Goal: Transaction & Acquisition: Book appointment/travel/reservation

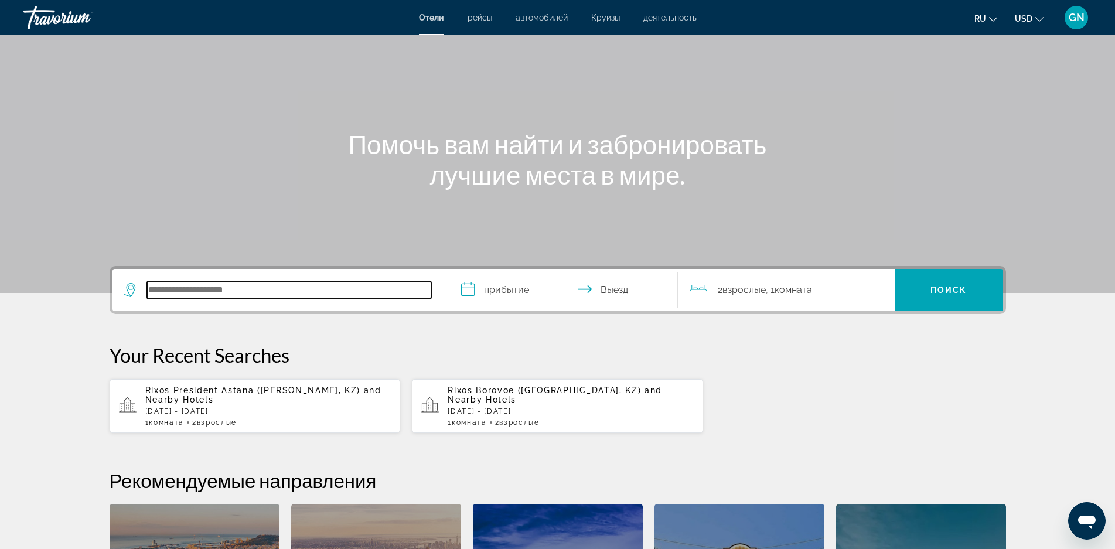
click at [200, 294] on input "Search hotel destination" at bounding box center [289, 290] width 284 height 18
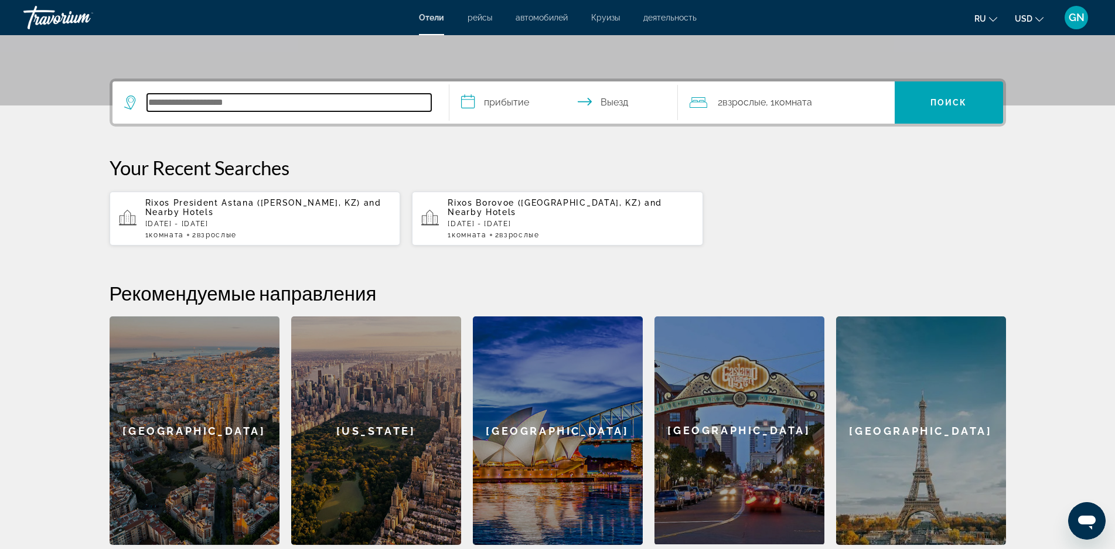
scroll to position [286, 0]
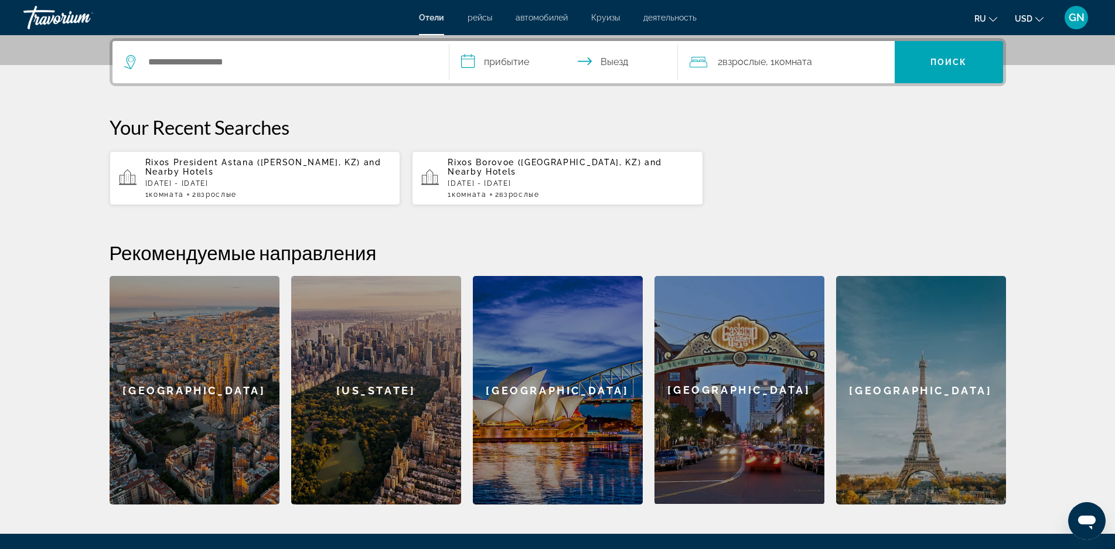
click at [190, 183] on p "[DATE] - [DATE]" at bounding box center [268, 183] width 246 height 8
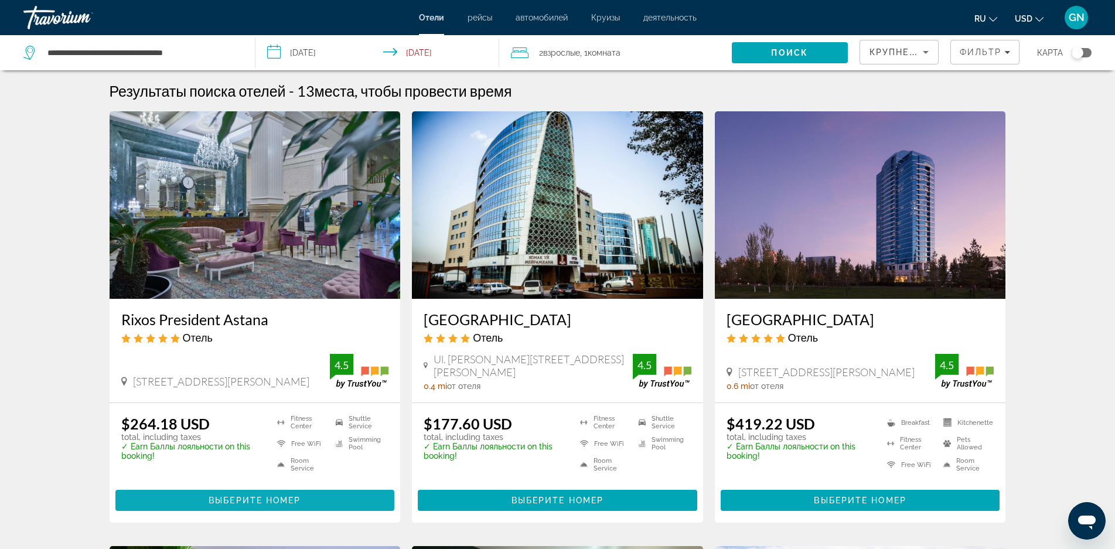
click at [251, 500] on span "Выберите номер" at bounding box center [255, 500] width 92 height 9
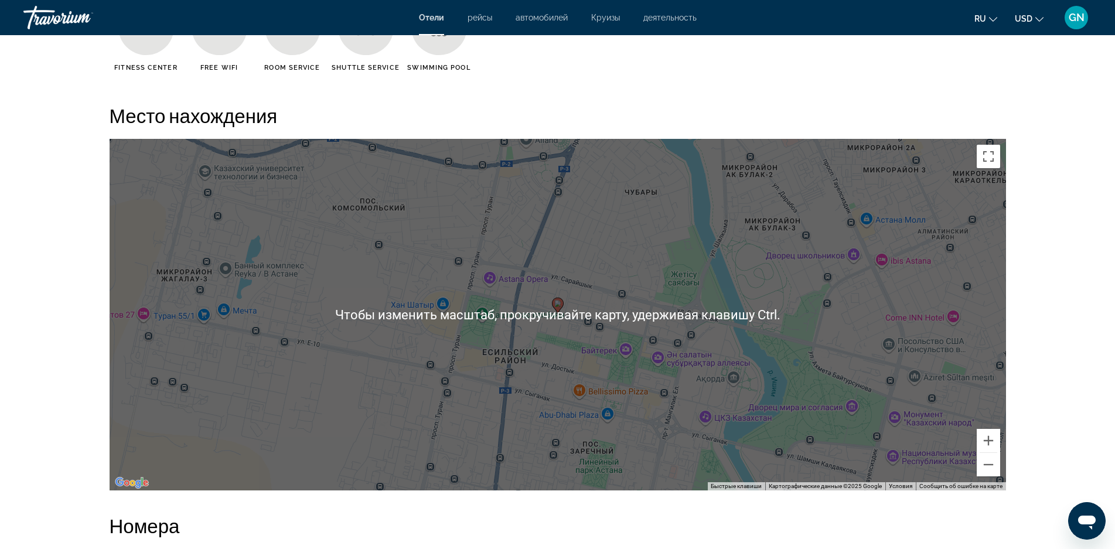
scroll to position [1289, 0]
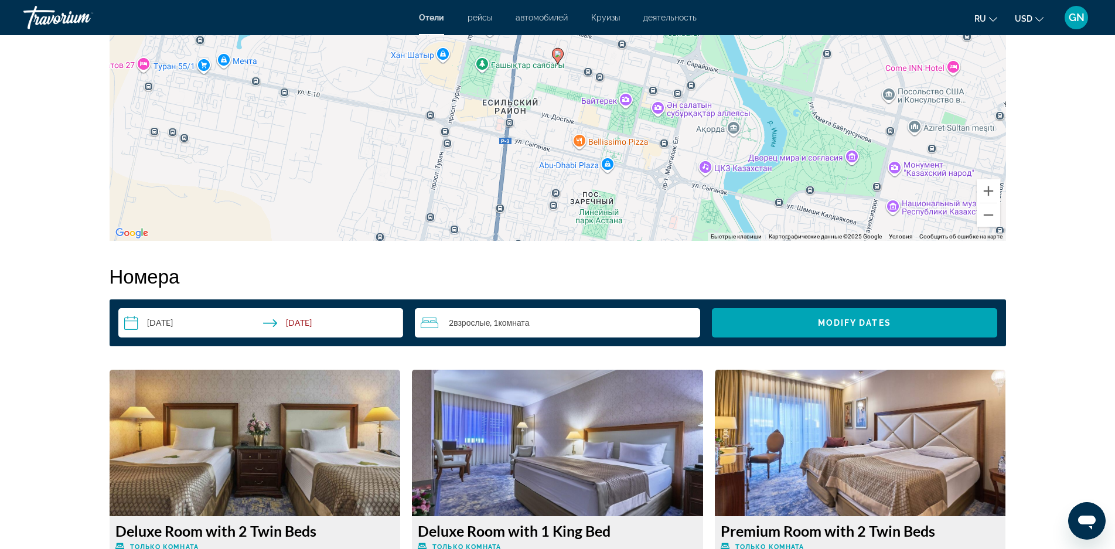
click at [152, 323] on input "**********" at bounding box center [263, 324] width 290 height 33
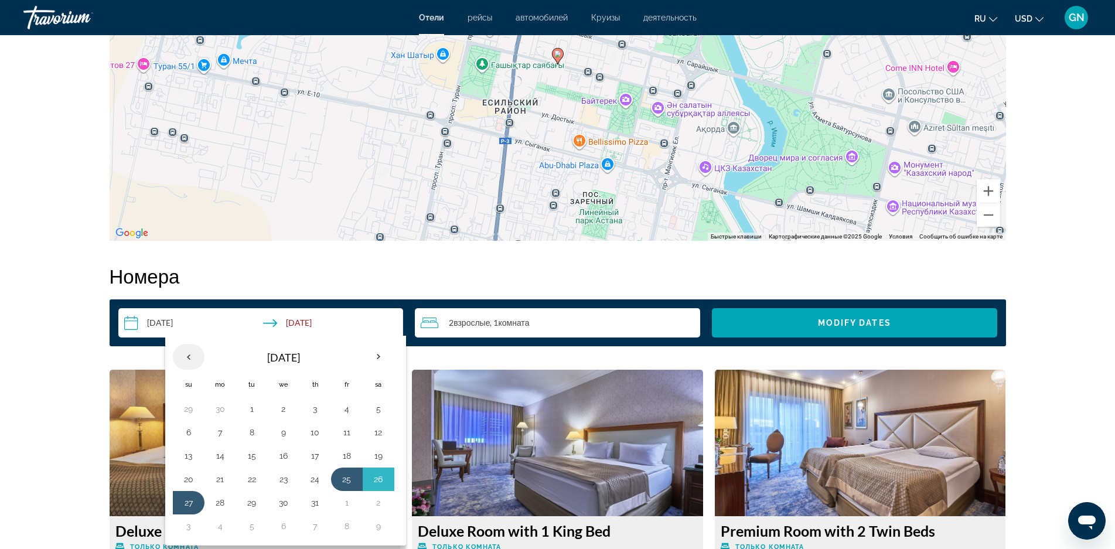
click at [187, 356] on th "Previous month" at bounding box center [189, 357] width 32 height 26
click at [376, 459] on button "17" at bounding box center [378, 456] width 19 height 16
click at [376, 458] on button "17" at bounding box center [378, 456] width 19 height 16
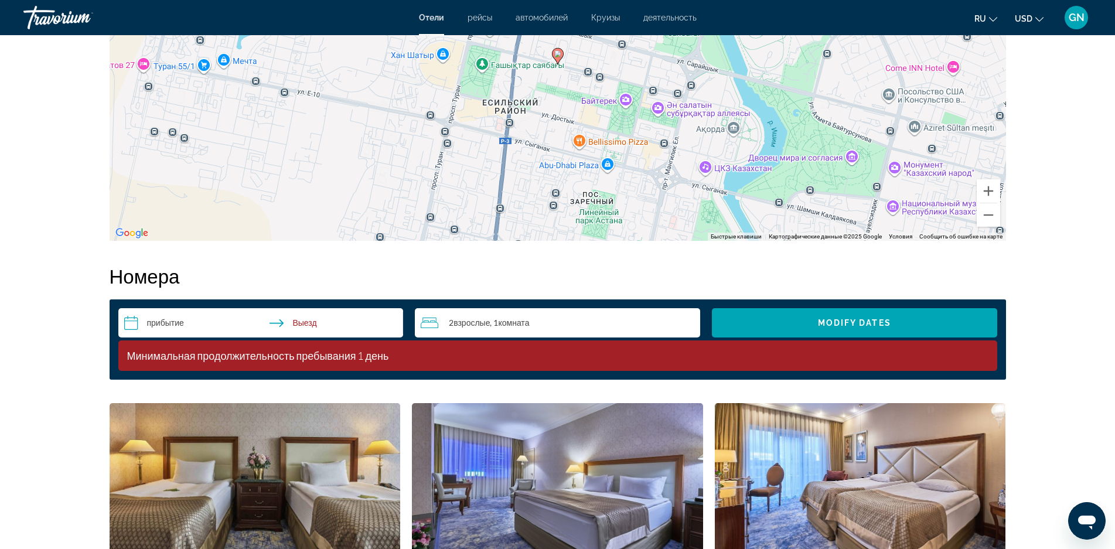
click at [156, 323] on input "**********" at bounding box center [263, 324] width 290 height 33
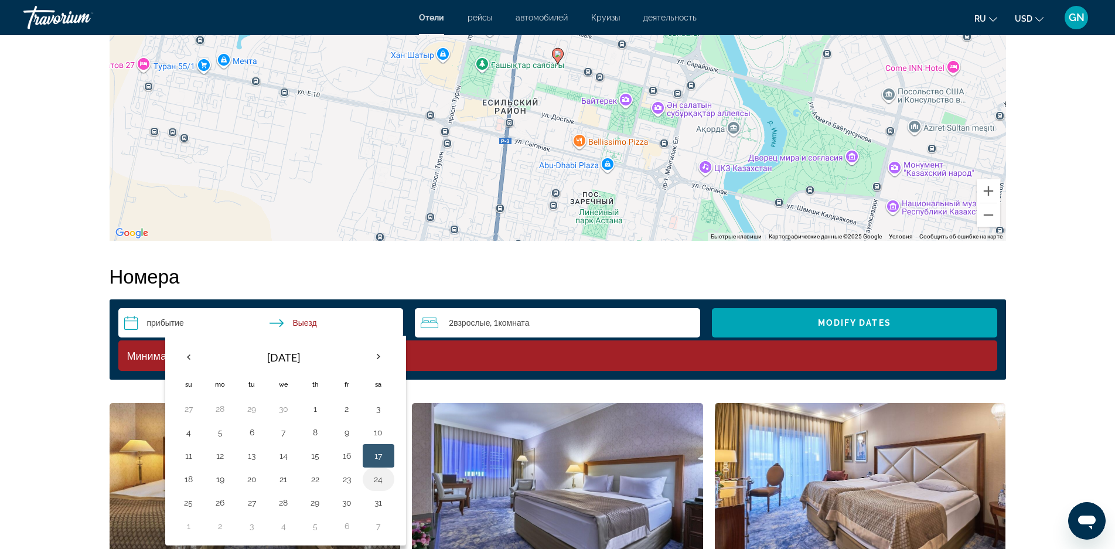
click at [380, 482] on button "24" at bounding box center [378, 479] width 19 height 16
click at [197, 503] on button "25" at bounding box center [188, 502] width 19 height 16
type input "**********"
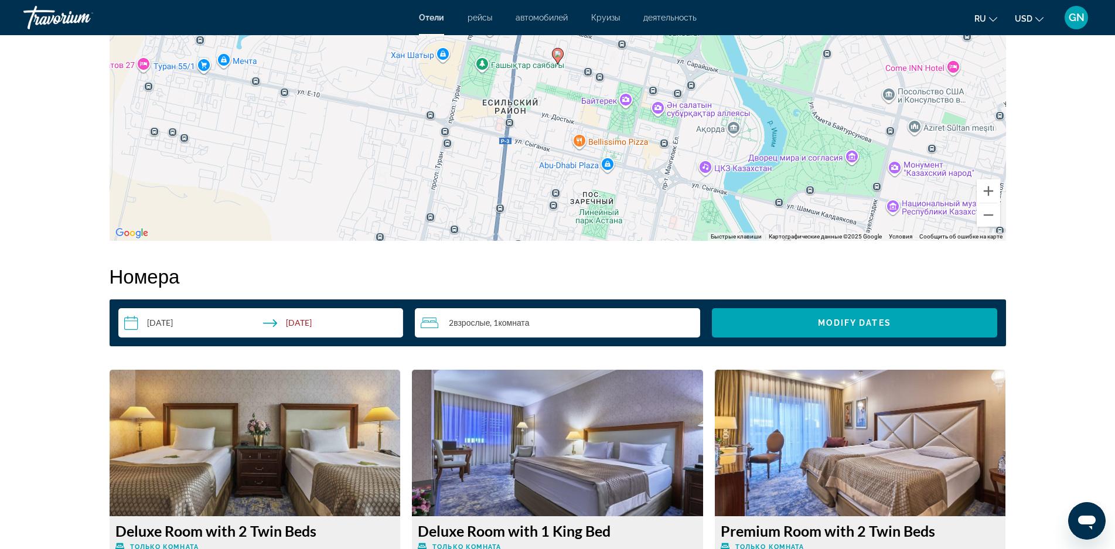
scroll to position [1347, 0]
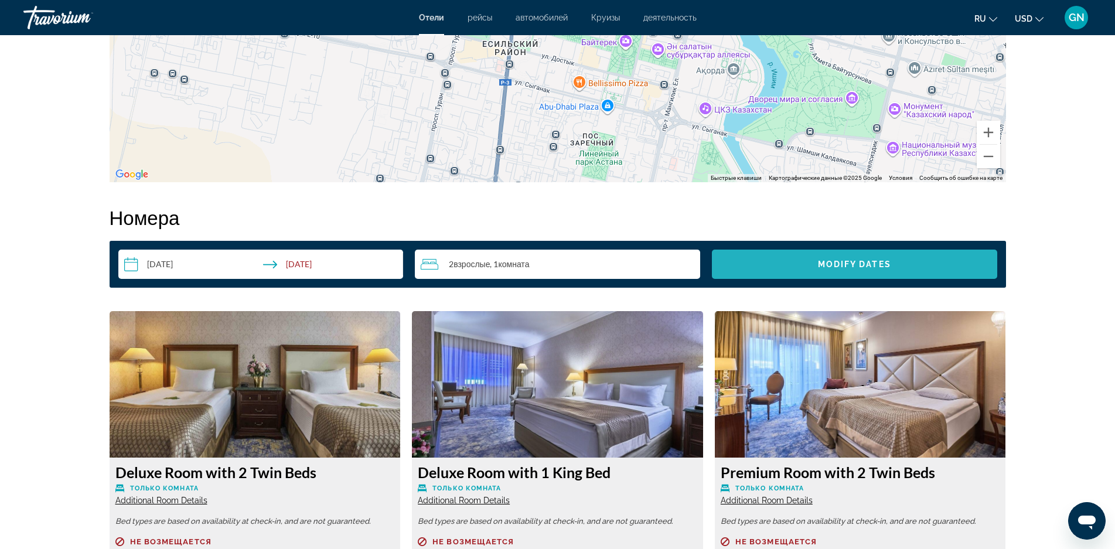
click at [825, 272] on span "Search widget" at bounding box center [854, 264] width 285 height 28
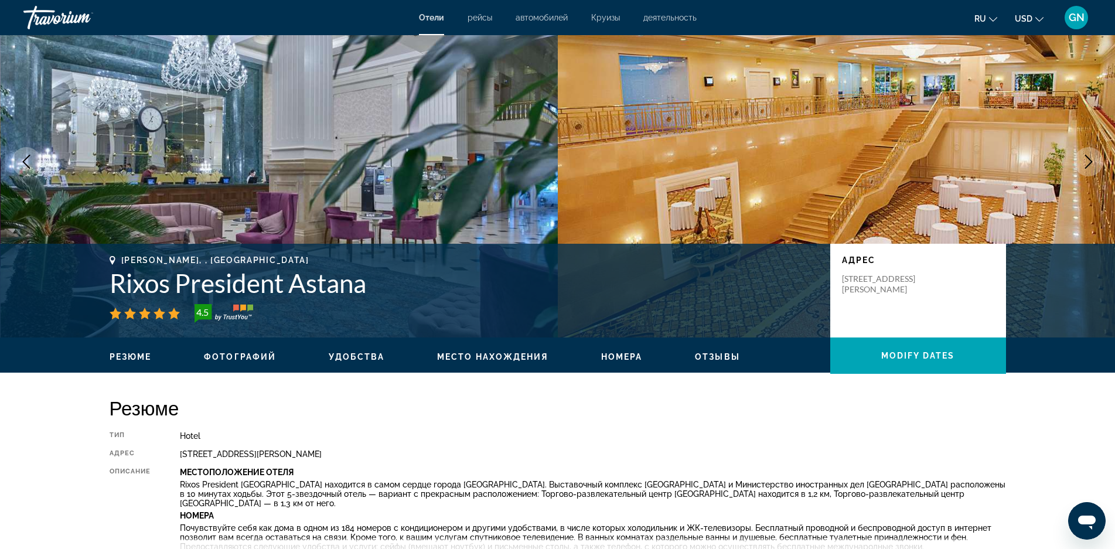
scroll to position [117, 0]
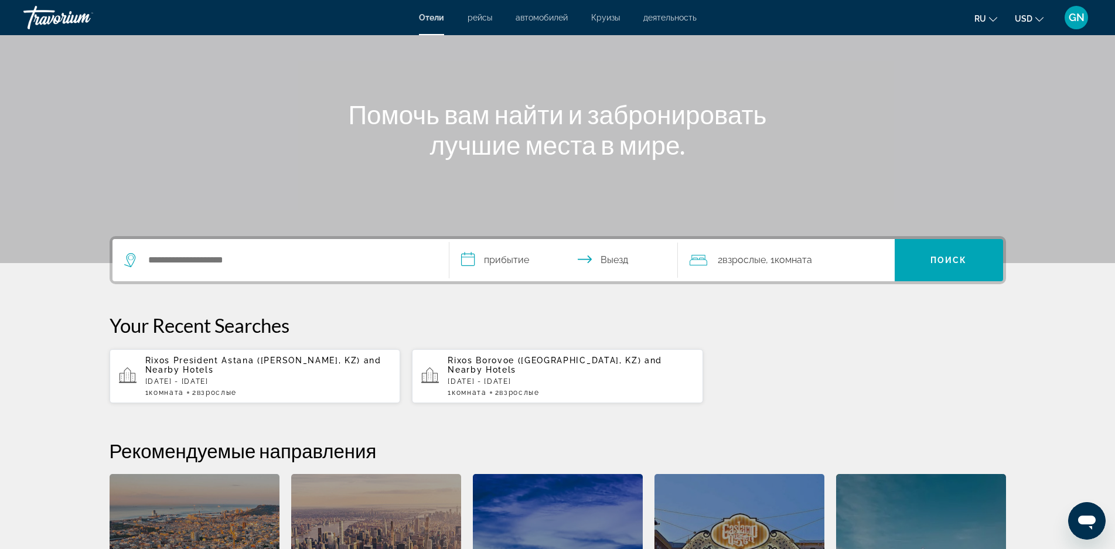
scroll to position [117, 0]
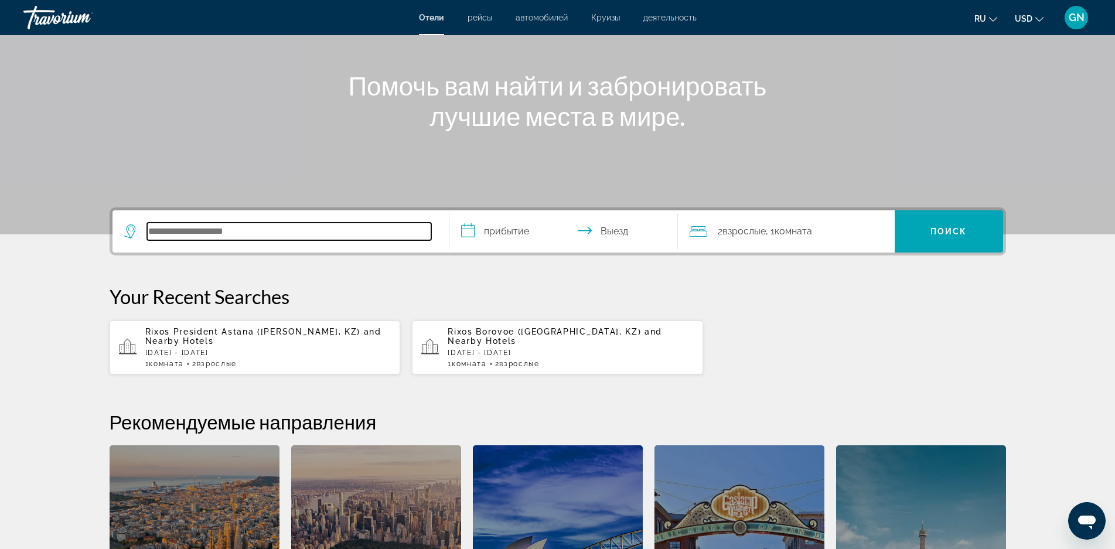
click at [172, 230] on input "Search hotel destination" at bounding box center [289, 232] width 284 height 18
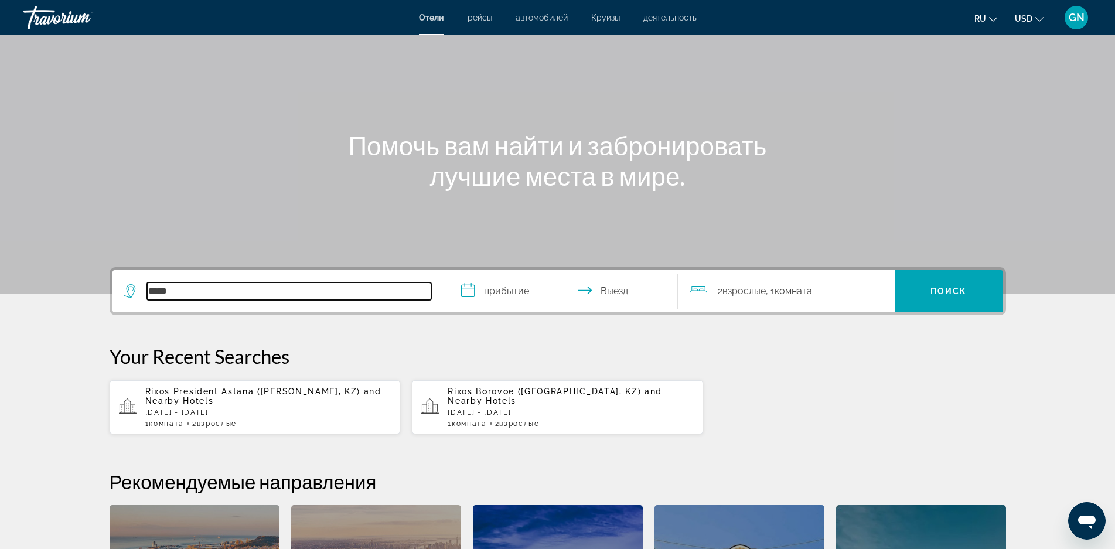
scroll to position [52, 0]
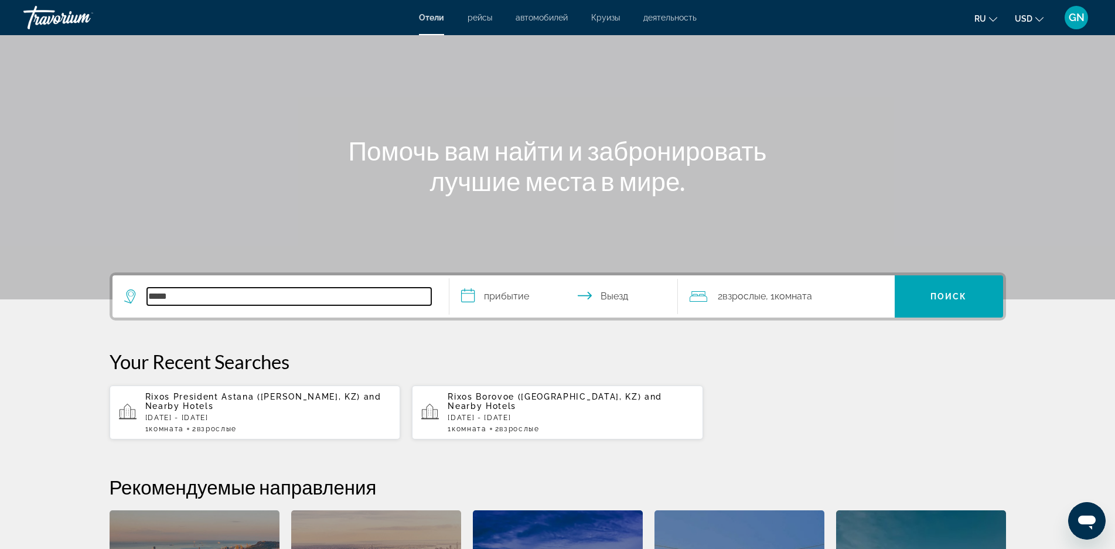
click at [202, 296] on input "*****" at bounding box center [289, 297] width 284 height 18
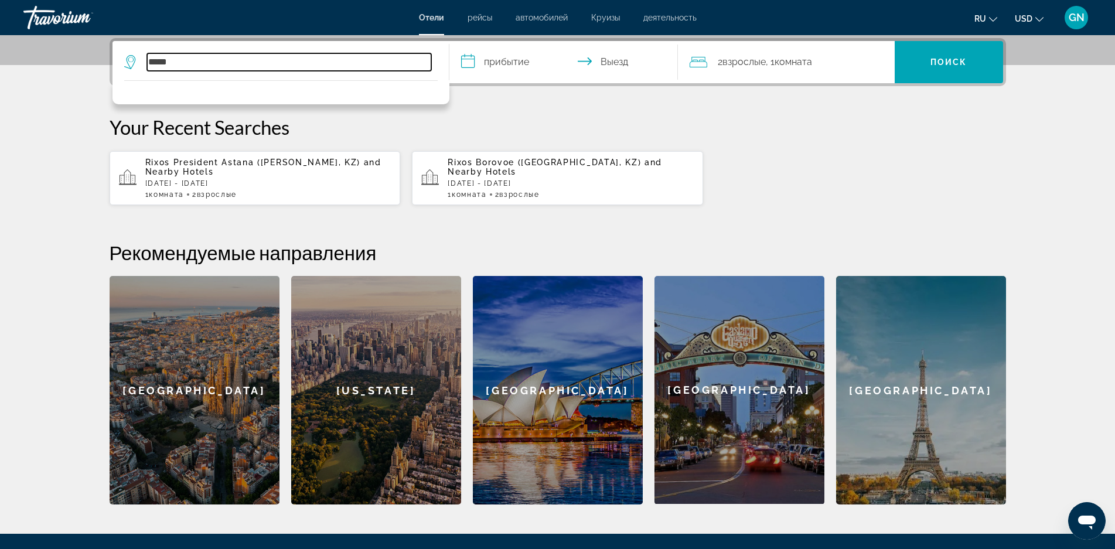
scroll to position [169, 0]
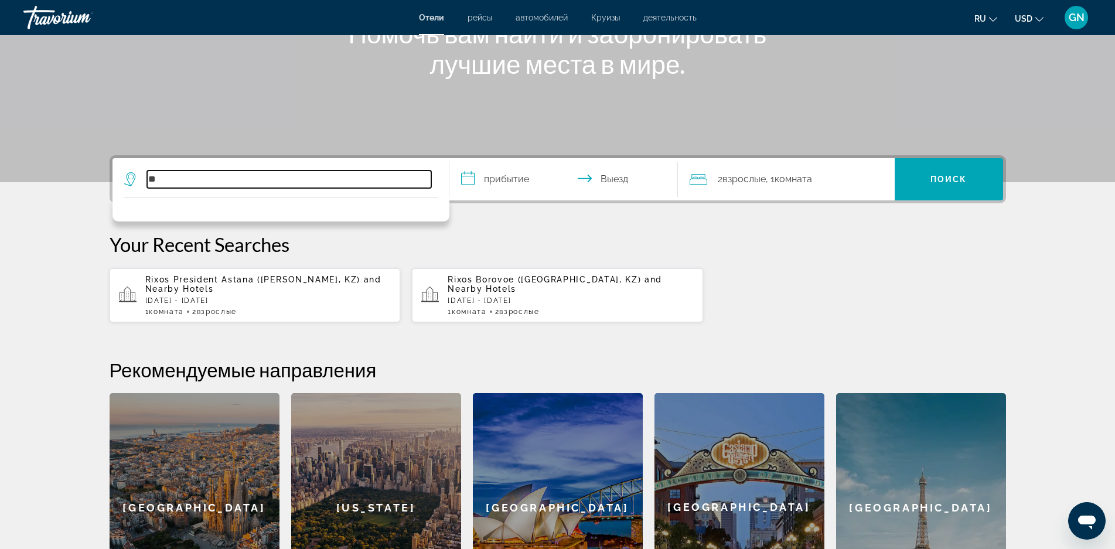
type input "*"
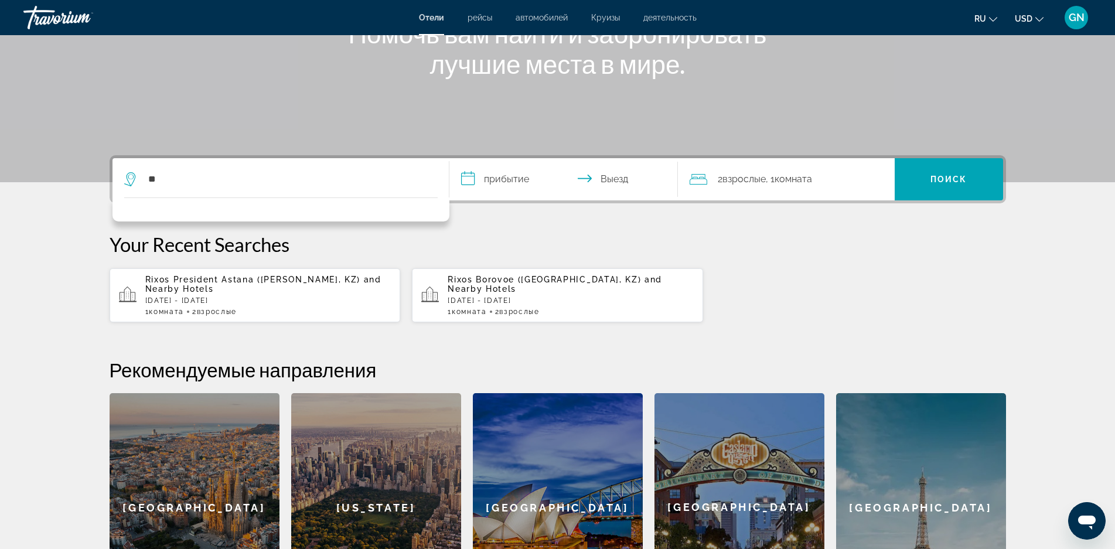
click at [129, 176] on icon "Search widget" at bounding box center [131, 179] width 14 height 14
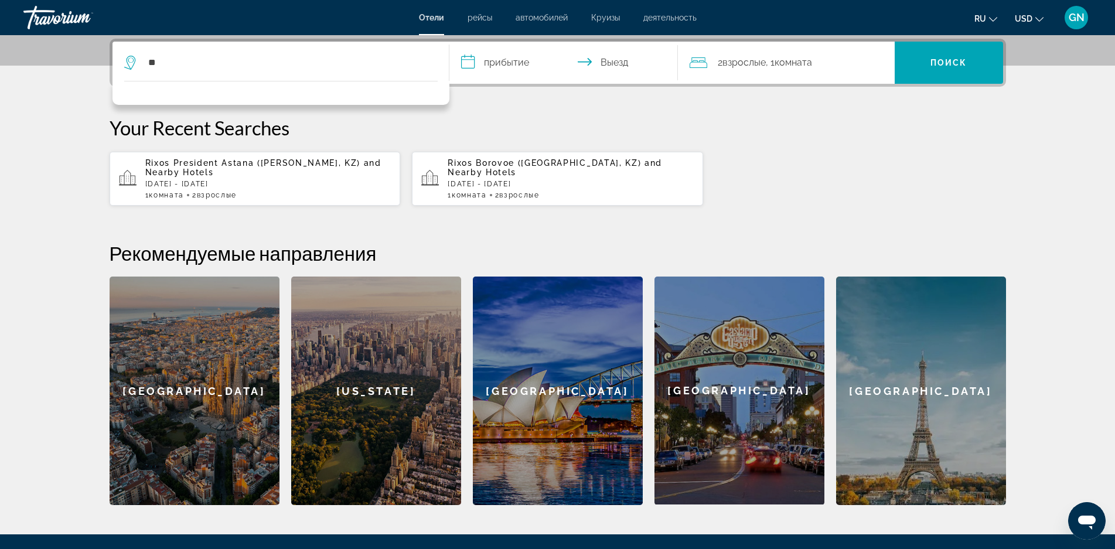
scroll to position [286, 0]
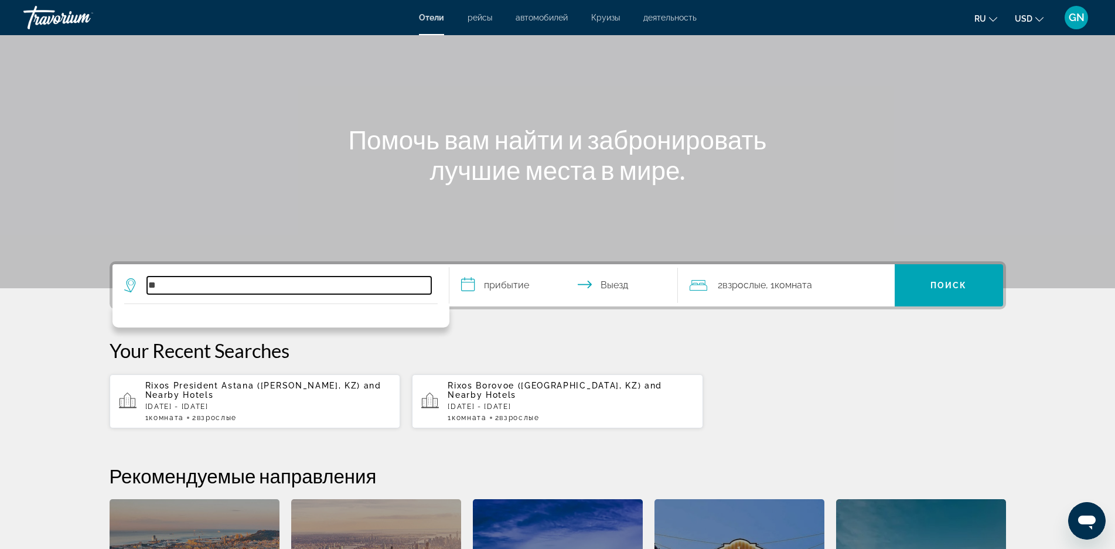
click at [181, 286] on input "**" at bounding box center [289, 286] width 284 height 18
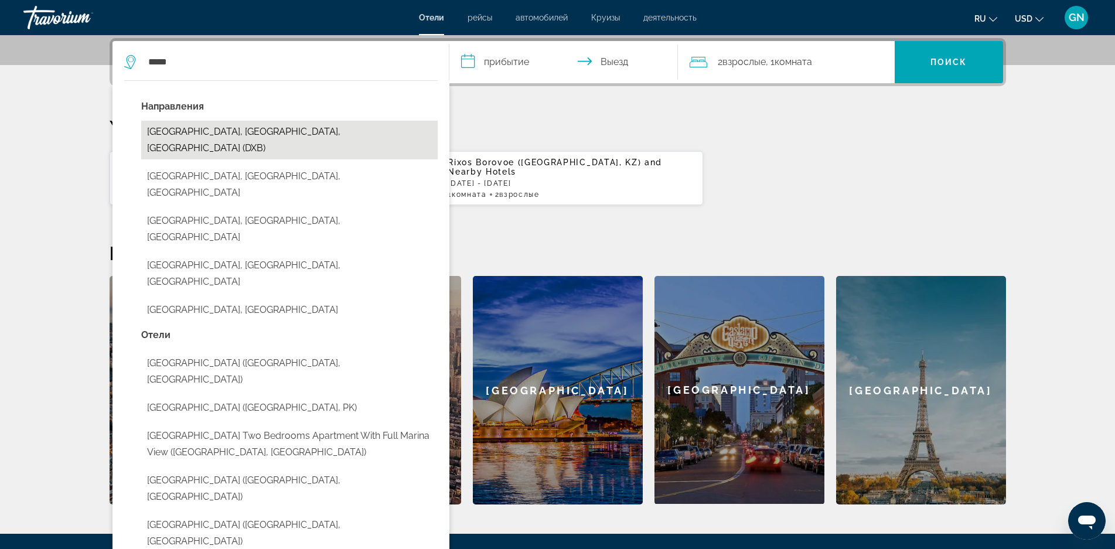
click at [221, 134] on button "[GEOGRAPHIC_DATA], [GEOGRAPHIC_DATA], [GEOGRAPHIC_DATA] (DXB)" at bounding box center [289, 140] width 296 height 39
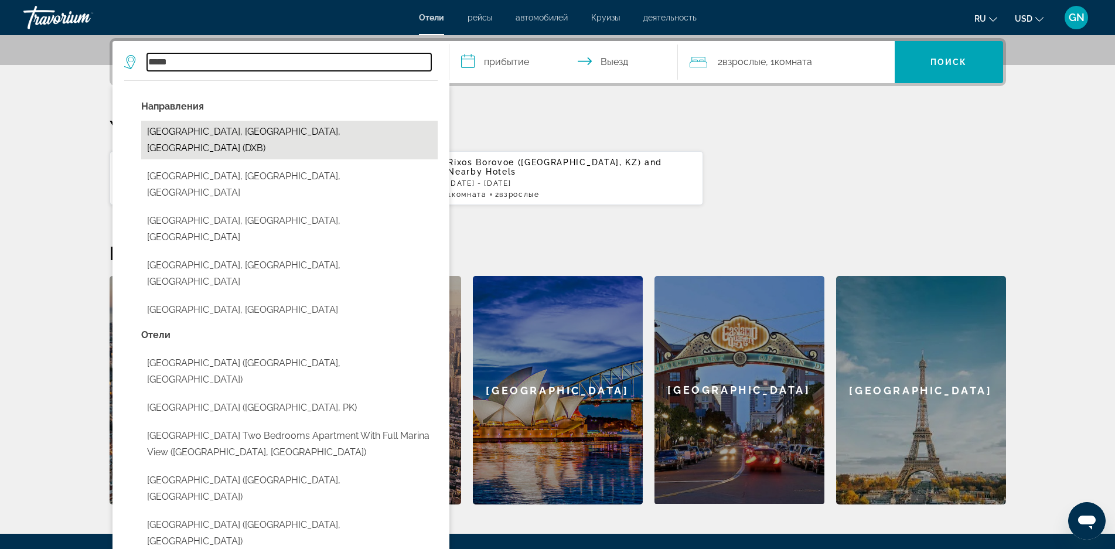
type input "**********"
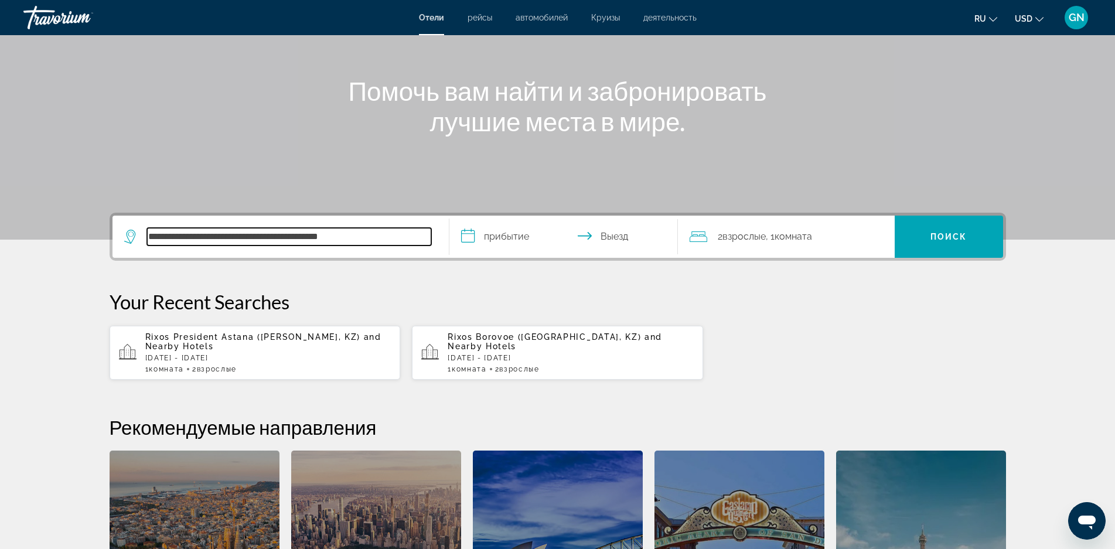
scroll to position [111, 0]
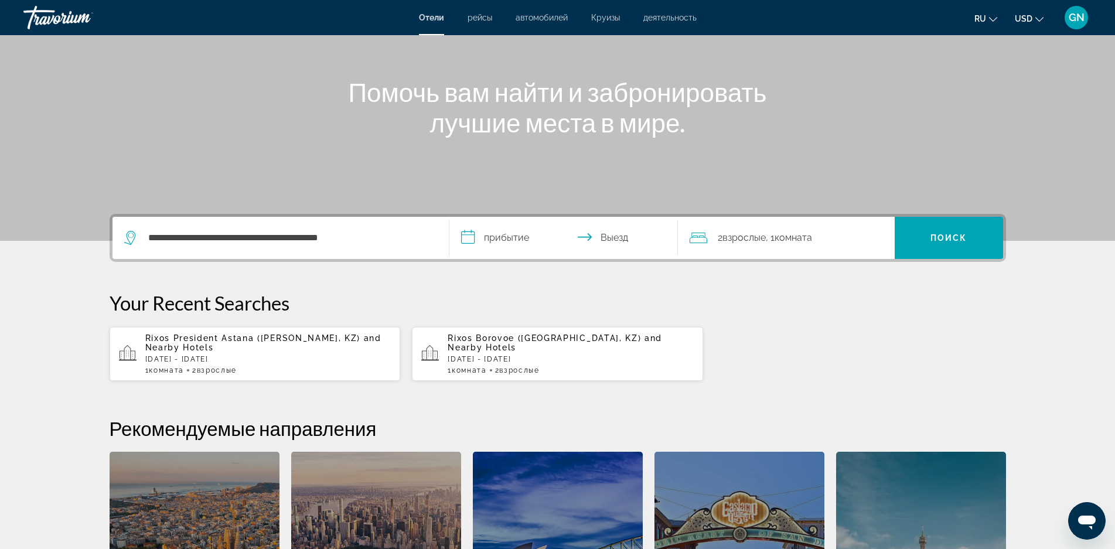
click at [480, 237] on input "**********" at bounding box center [565, 240] width 233 height 46
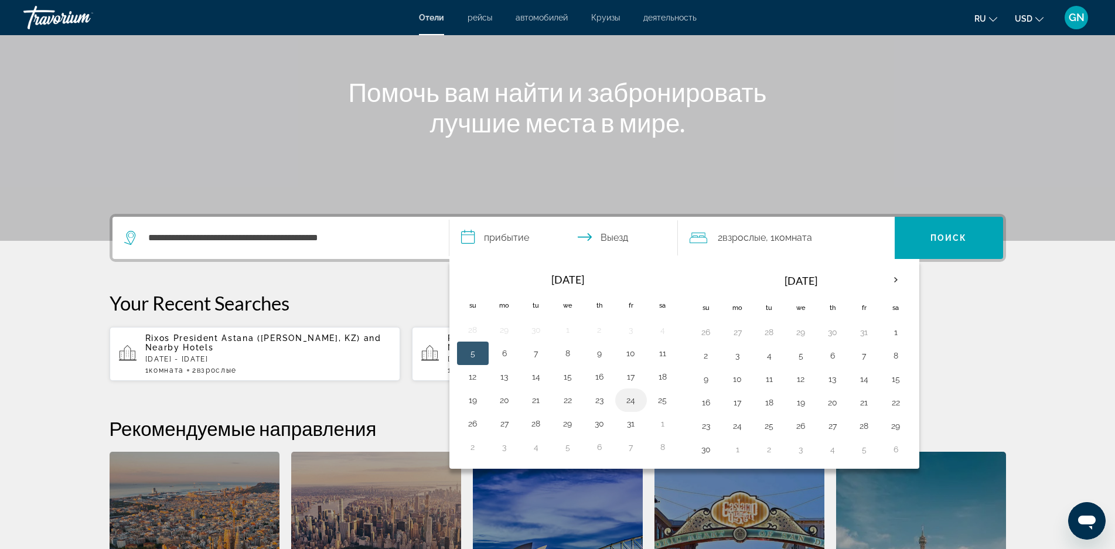
click at [631, 402] on button "24" at bounding box center [631, 400] width 19 height 16
click at [476, 422] on button "26" at bounding box center [472, 423] width 19 height 16
type input "**********"
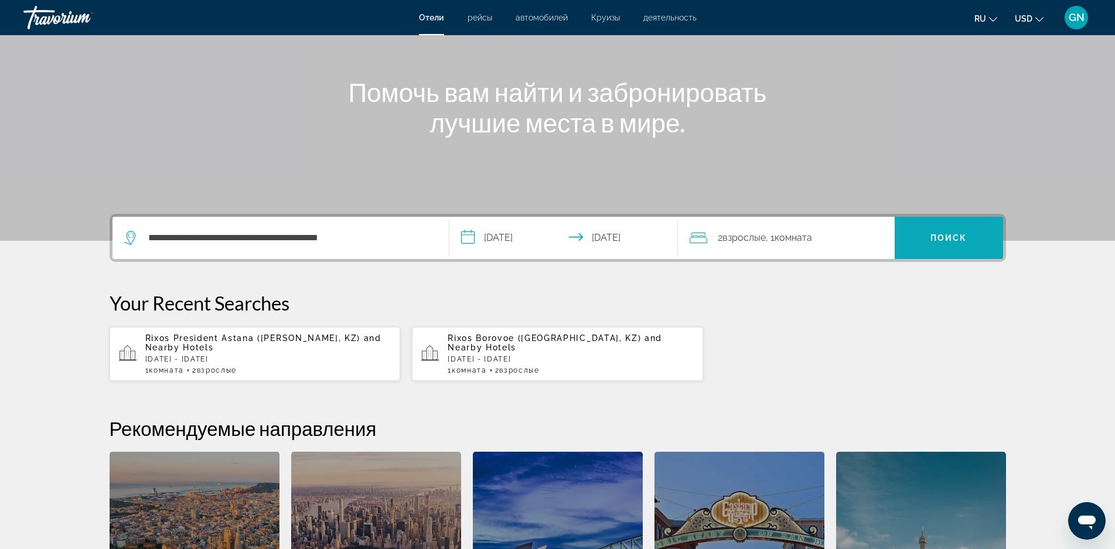
click at [950, 236] on span "Поиск" at bounding box center [948, 237] width 37 height 9
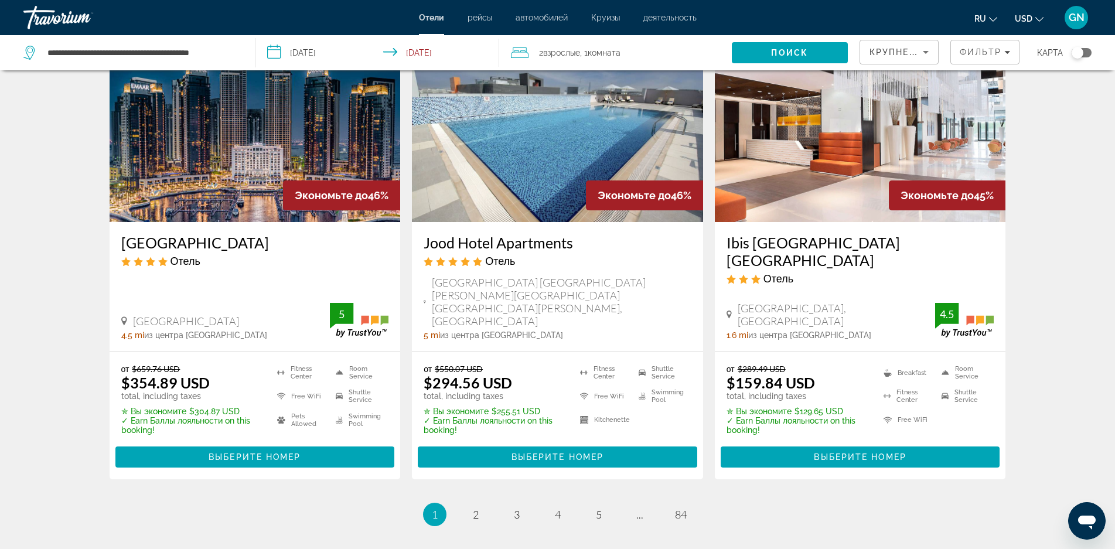
scroll to position [1465, 0]
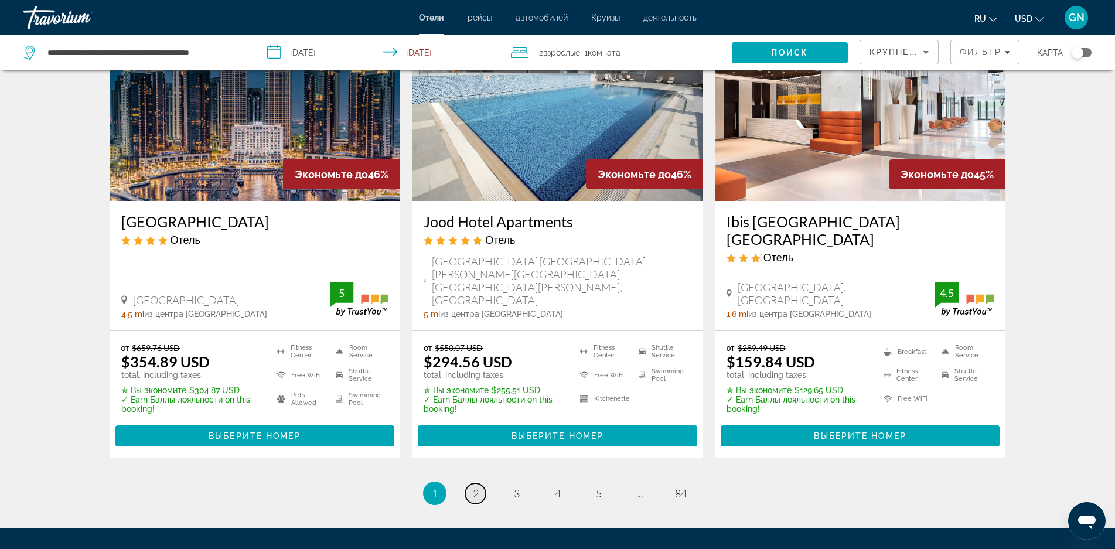
click at [477, 487] on span "2" at bounding box center [476, 493] width 6 height 13
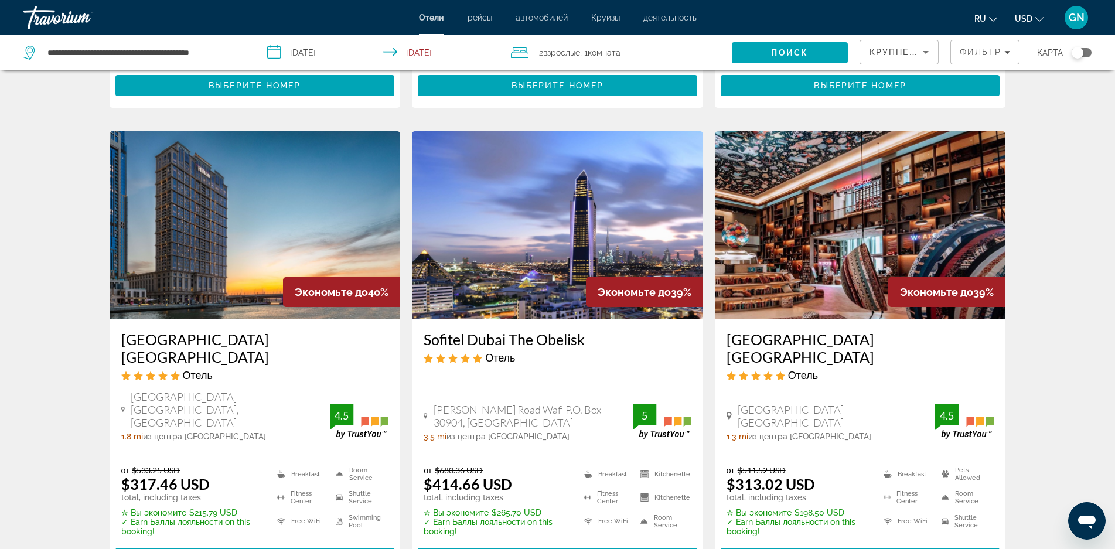
scroll to position [1406, 0]
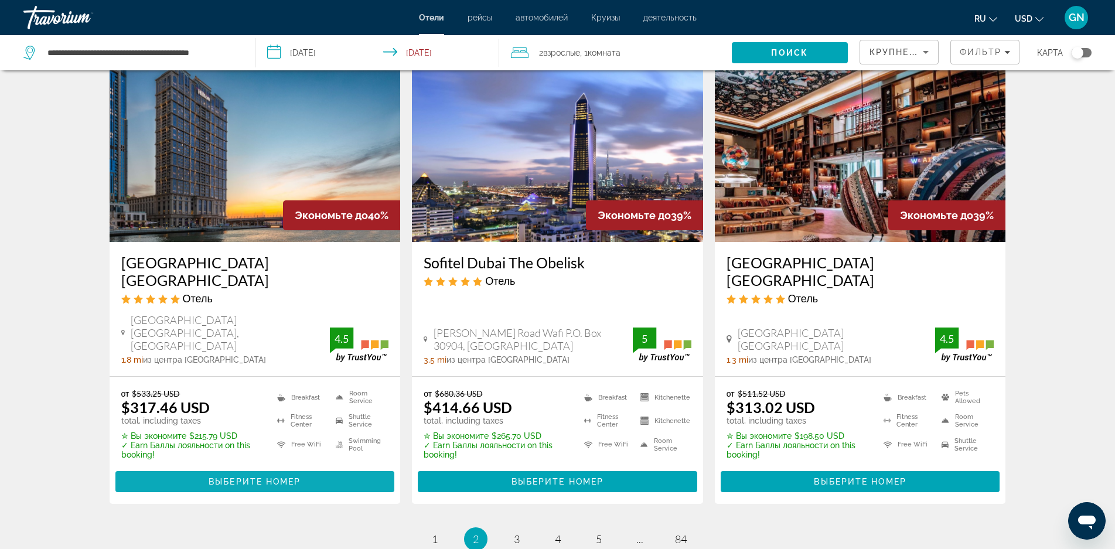
click at [250, 477] on span "Выберите номер" at bounding box center [255, 481] width 92 height 9
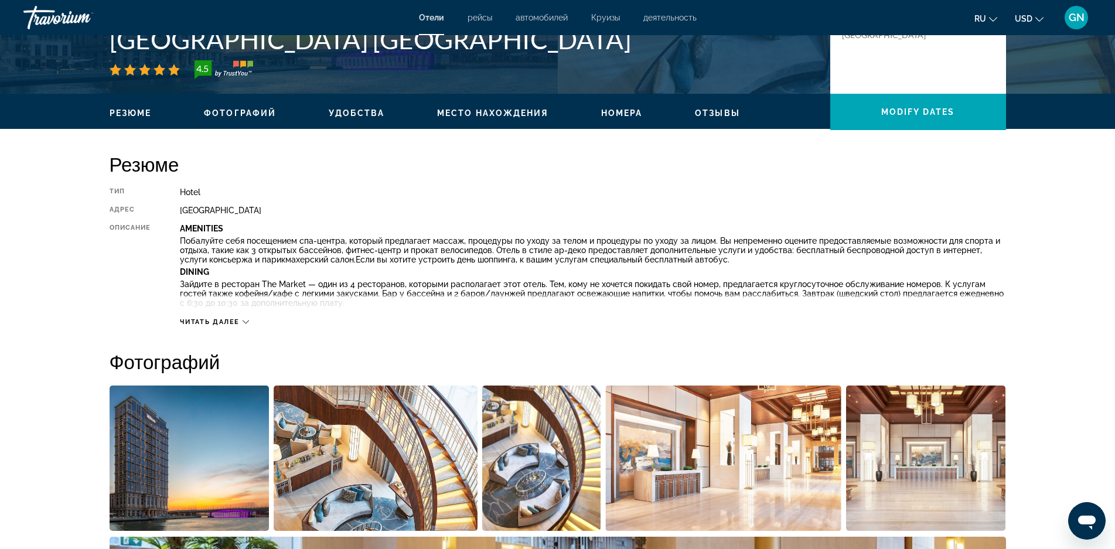
scroll to position [352, 0]
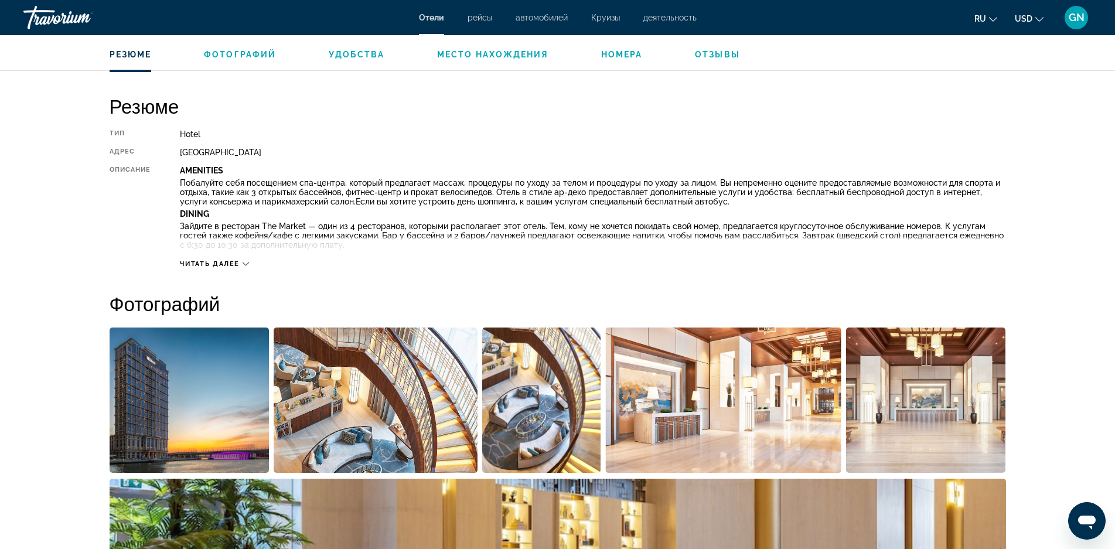
click at [226, 391] on img "Open full-screen image slider" at bounding box center [190, 399] width 160 height 145
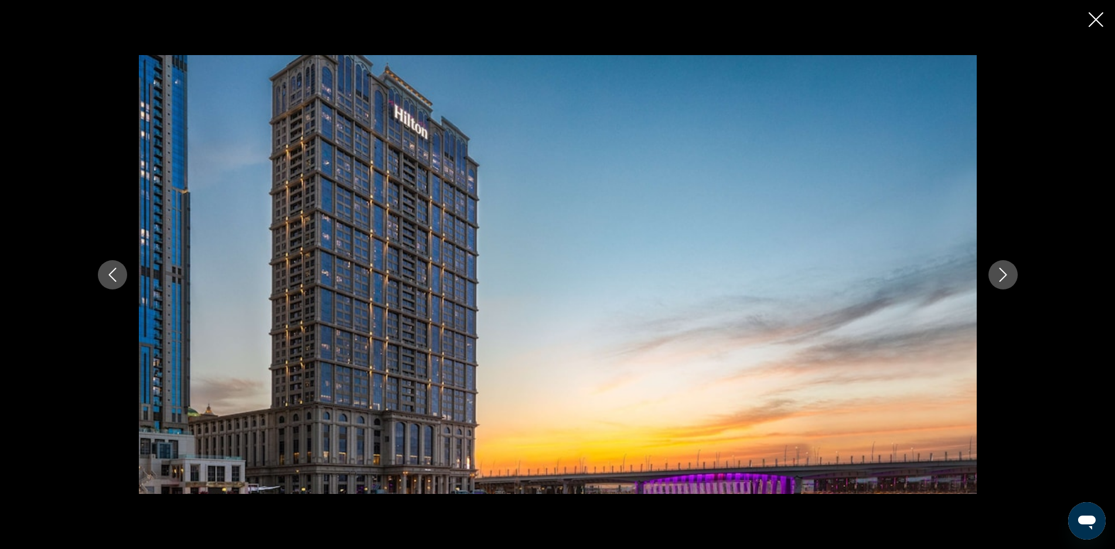
scroll to position [527, 0]
click at [1006, 281] on icon "Next image" at bounding box center [1003, 275] width 14 height 14
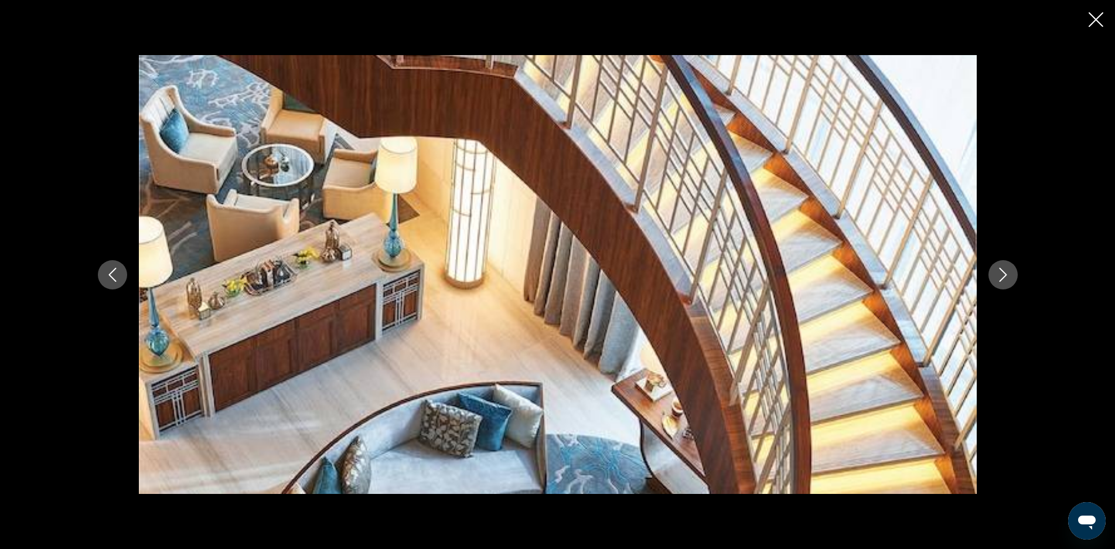
click at [1006, 281] on icon "Next image" at bounding box center [1003, 275] width 14 height 14
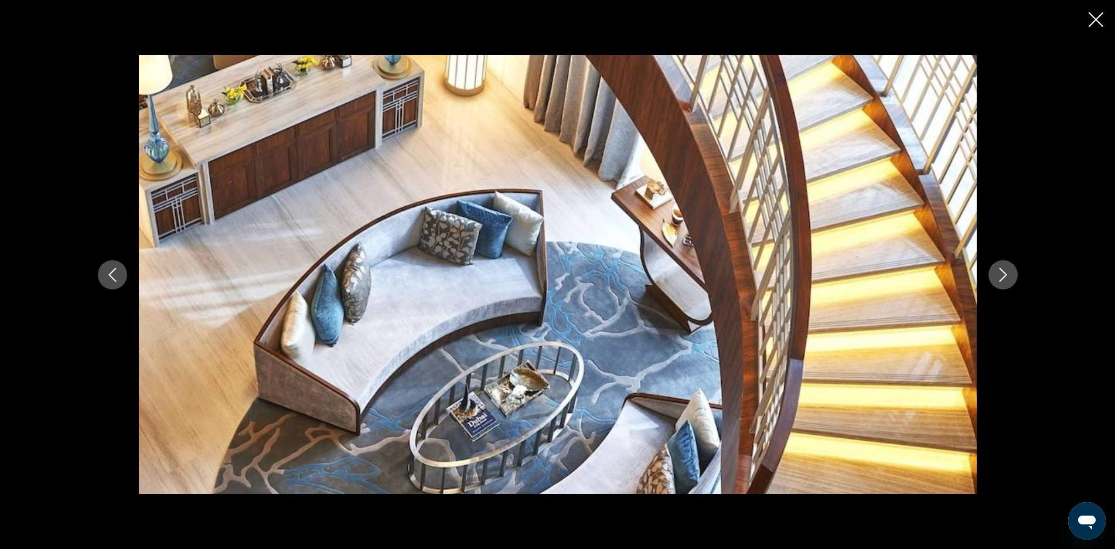
click at [1006, 281] on icon "Next image" at bounding box center [1003, 275] width 14 height 14
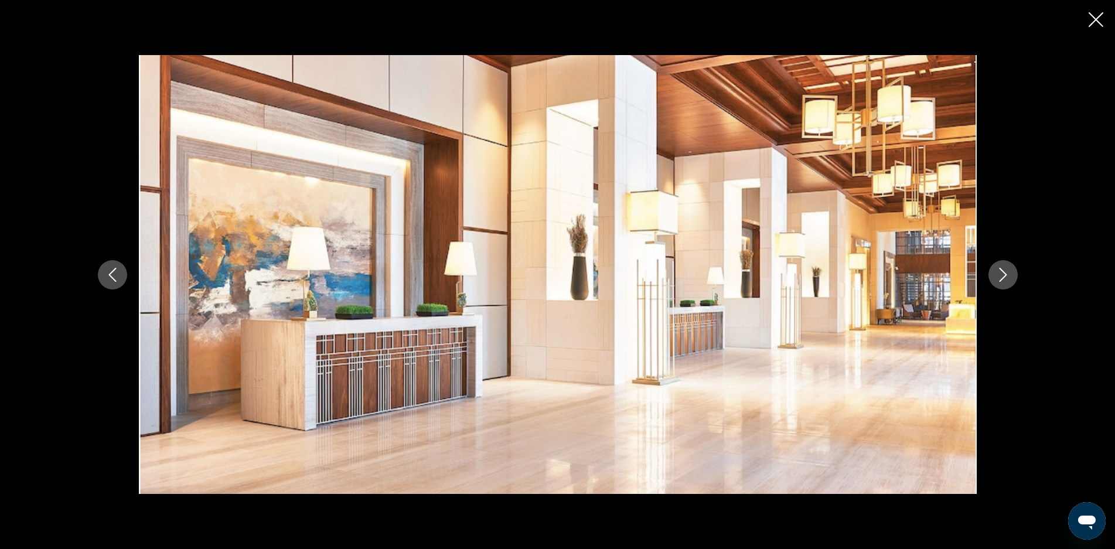
click at [1006, 281] on icon "Next image" at bounding box center [1003, 275] width 14 height 14
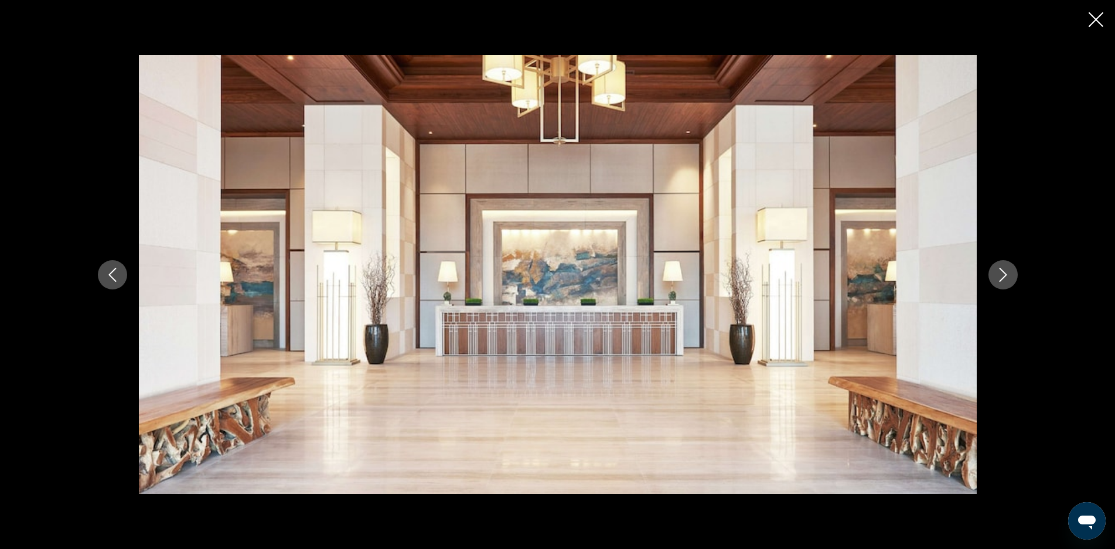
click at [1006, 281] on icon "Next image" at bounding box center [1003, 275] width 14 height 14
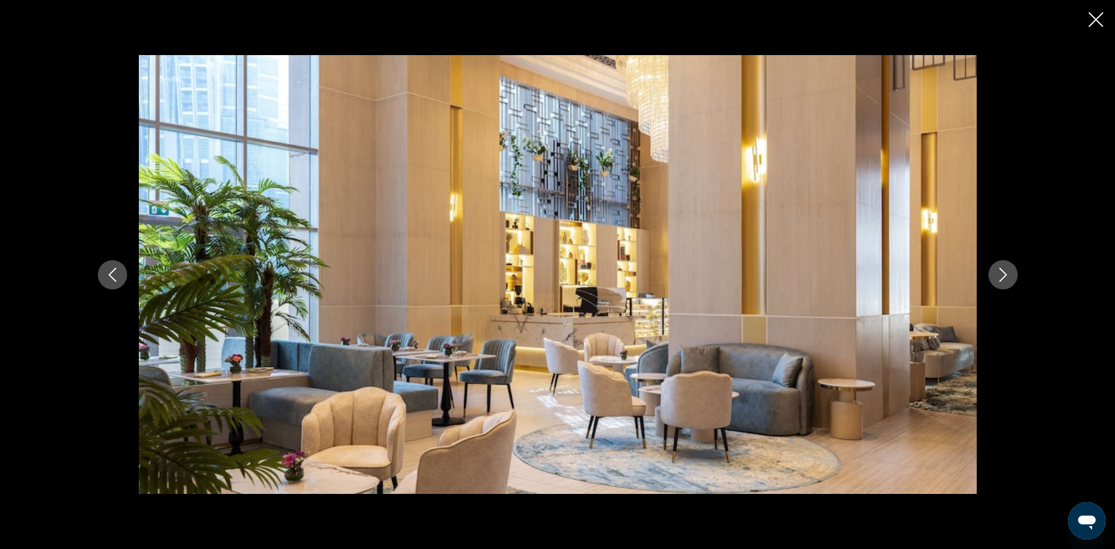
click at [1006, 281] on icon "Next image" at bounding box center [1003, 275] width 14 height 14
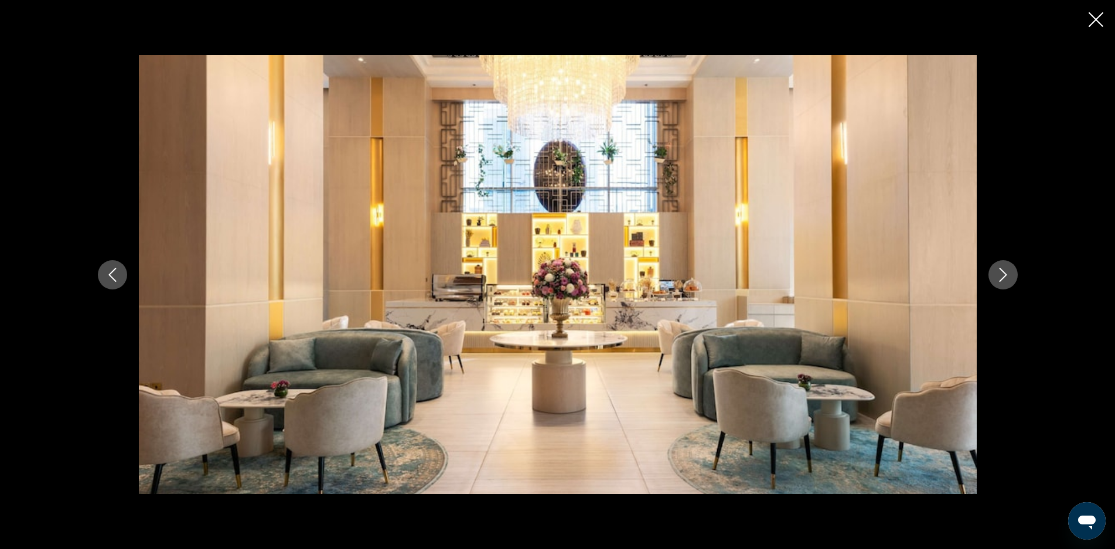
click at [1006, 281] on icon "Next image" at bounding box center [1003, 275] width 14 height 14
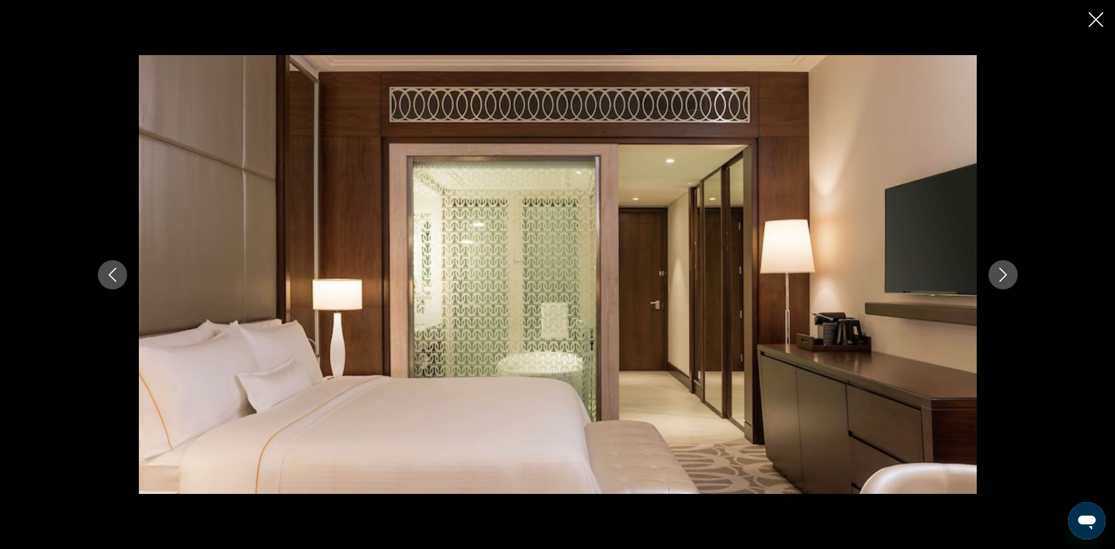
click at [1091, 21] on icon "Close slideshow" at bounding box center [1096, 19] width 15 height 15
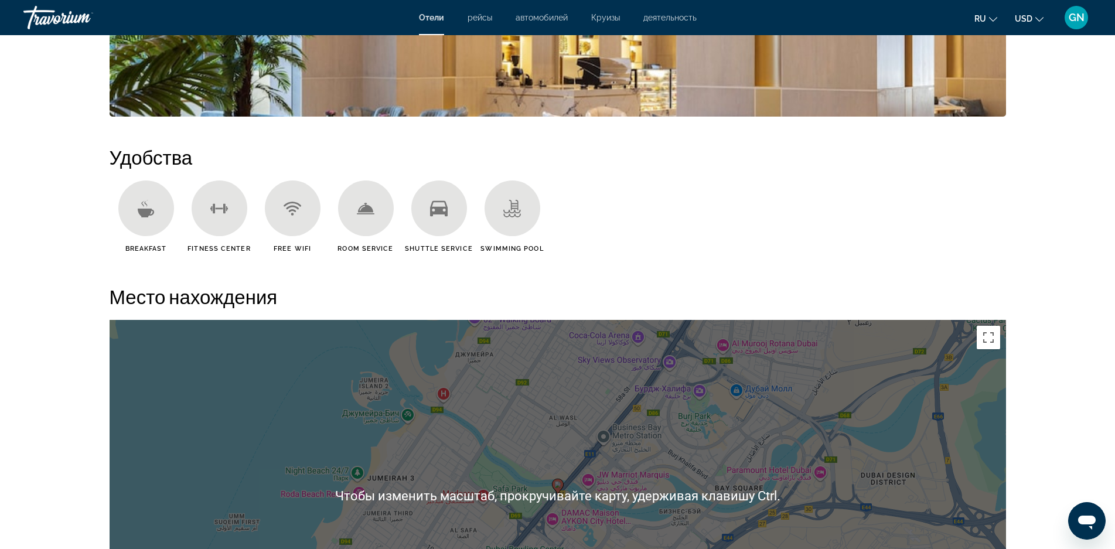
scroll to position [996, 0]
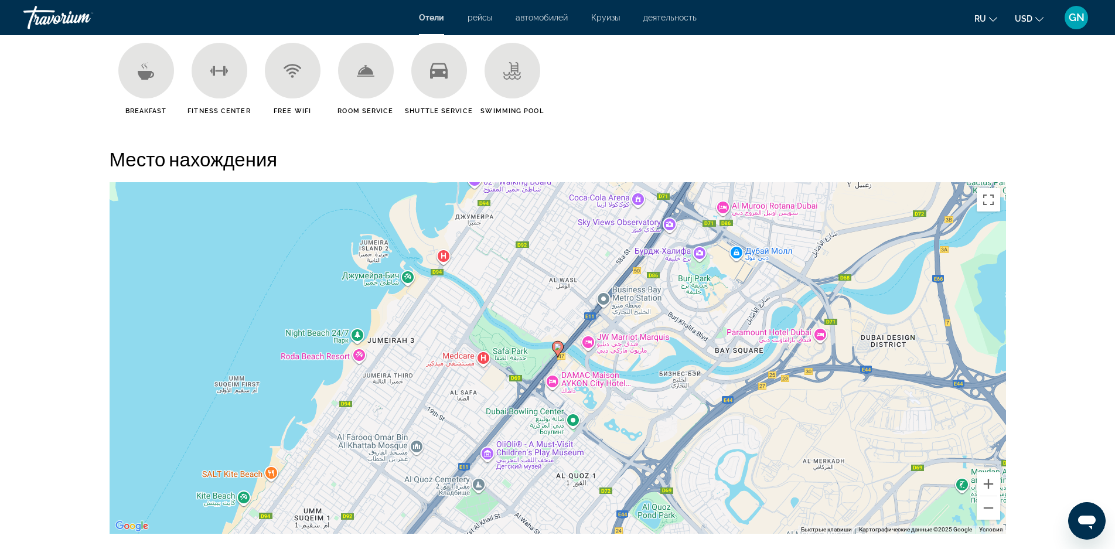
click at [555, 347] on image "Main content" at bounding box center [557, 346] width 7 height 7
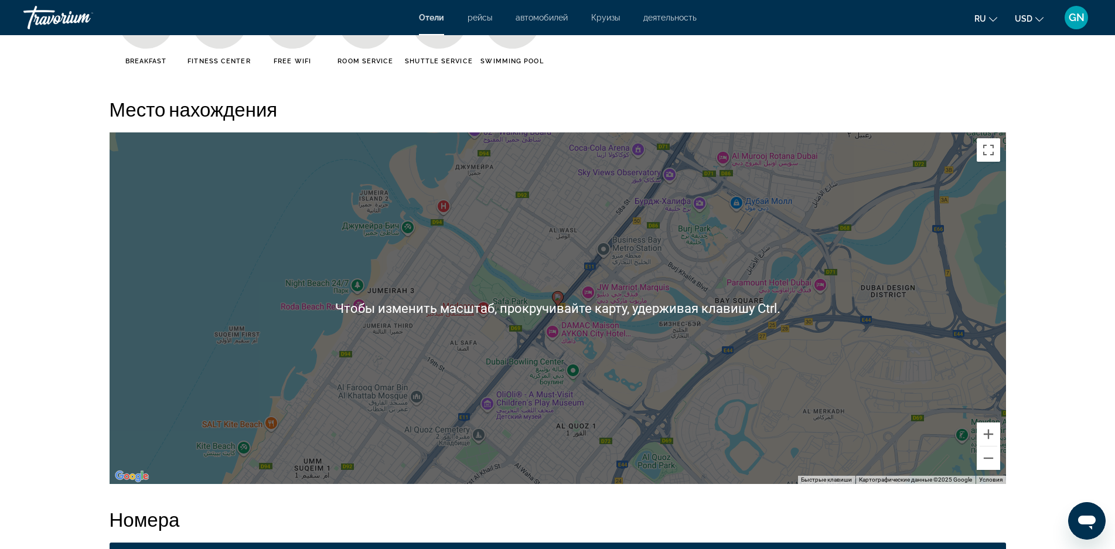
scroll to position [1055, 0]
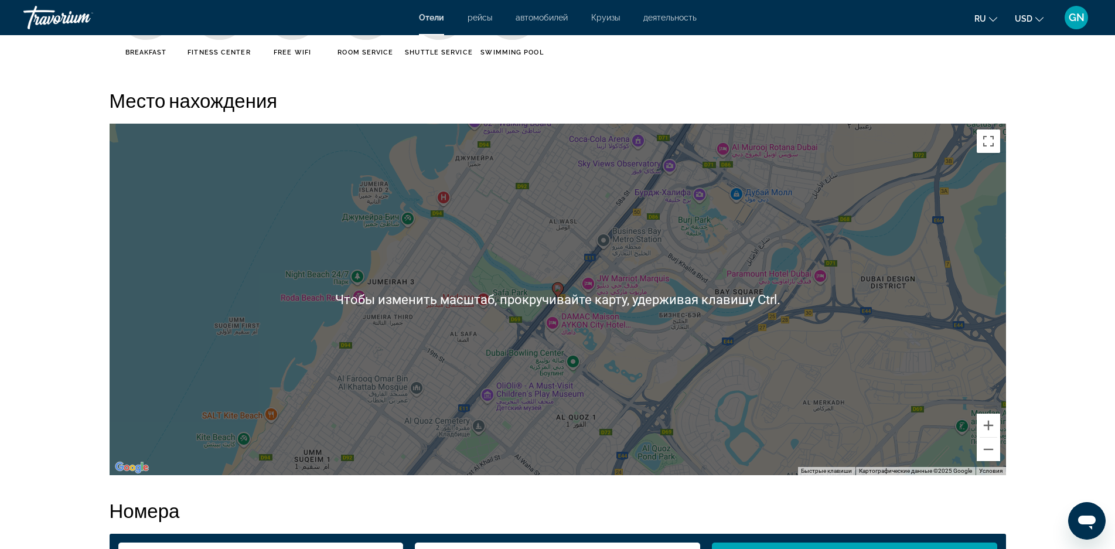
click at [518, 320] on div "Для навигации используйте клавиши со стрелками. Чтобы активировать перетаскиван…" at bounding box center [558, 300] width 896 height 352
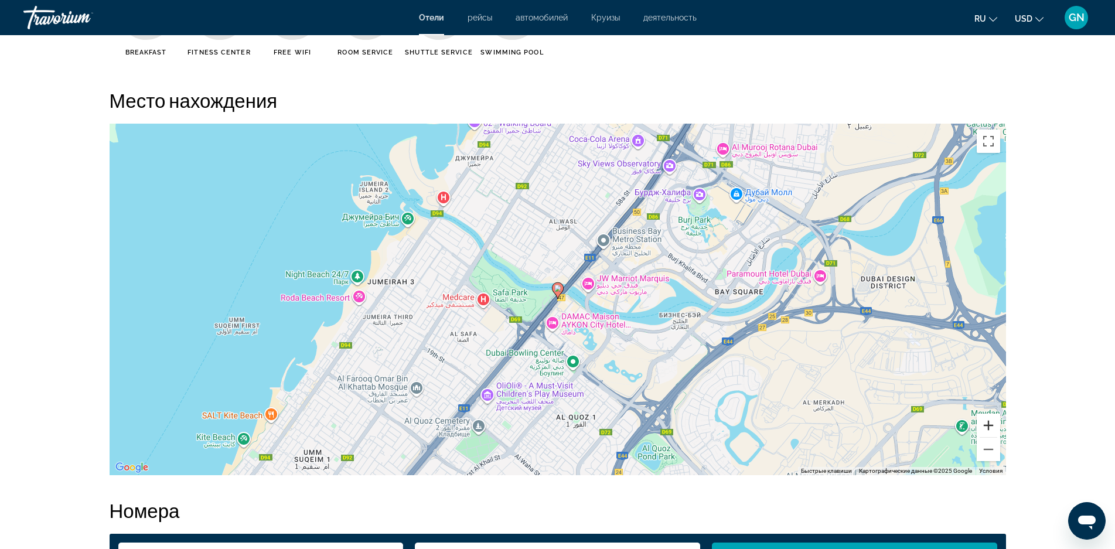
click at [987, 422] on button "Увеличить" at bounding box center [988, 425] width 23 height 23
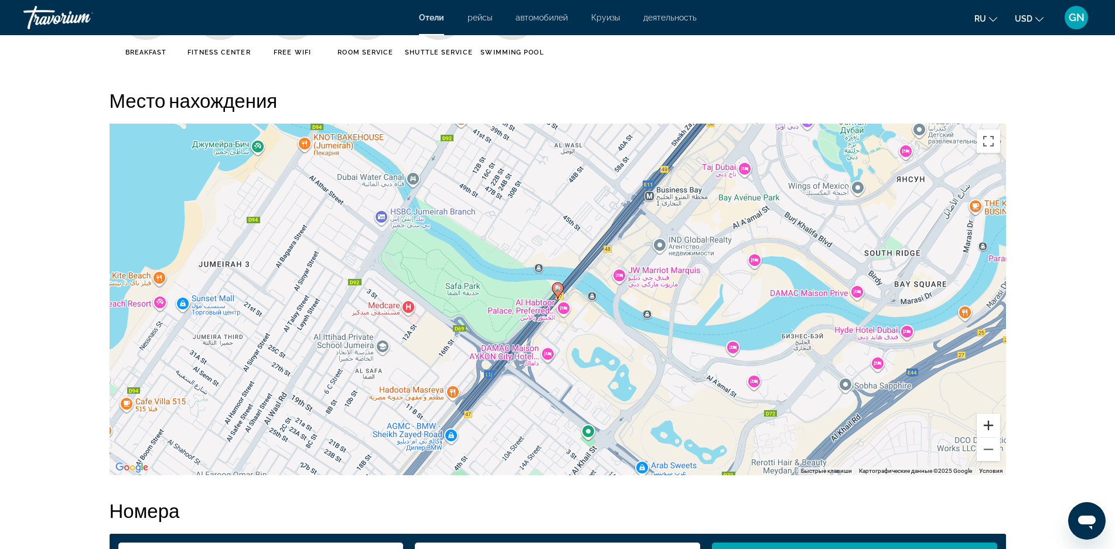
click at [987, 422] on button "Увеличить" at bounding box center [988, 425] width 23 height 23
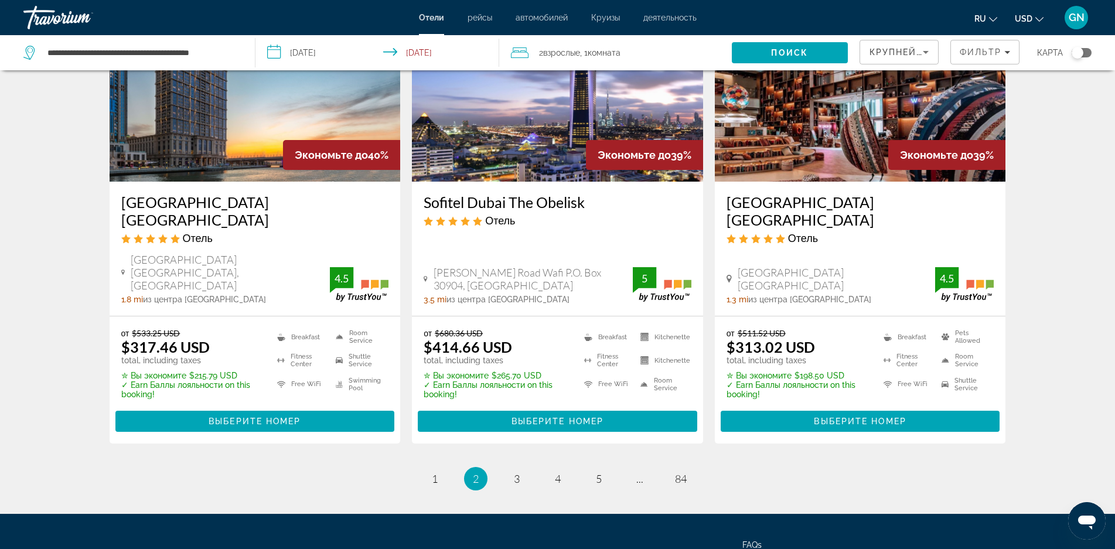
scroll to position [1523, 0]
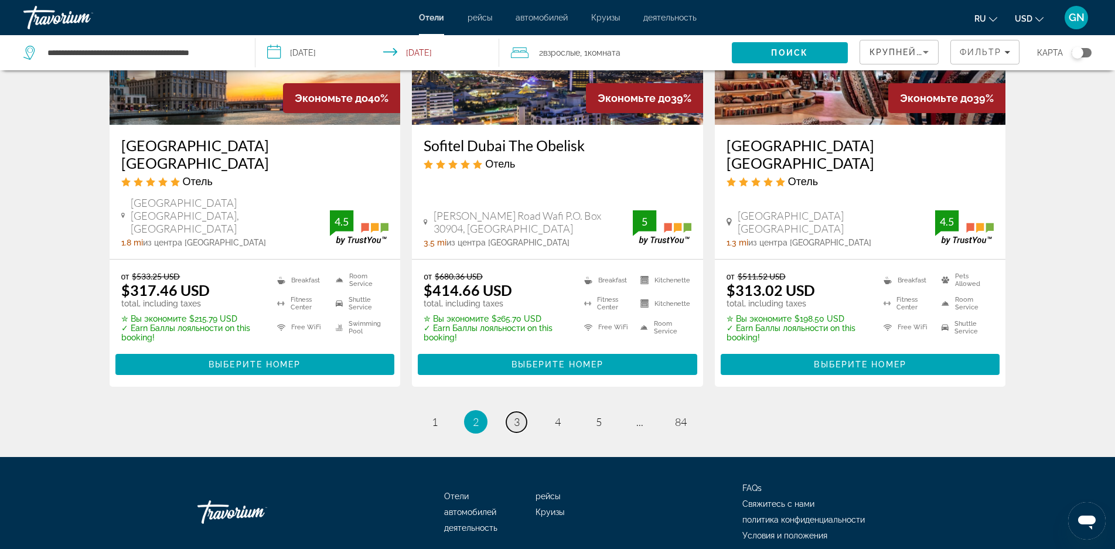
click at [514, 415] on span "3" at bounding box center [517, 421] width 6 height 13
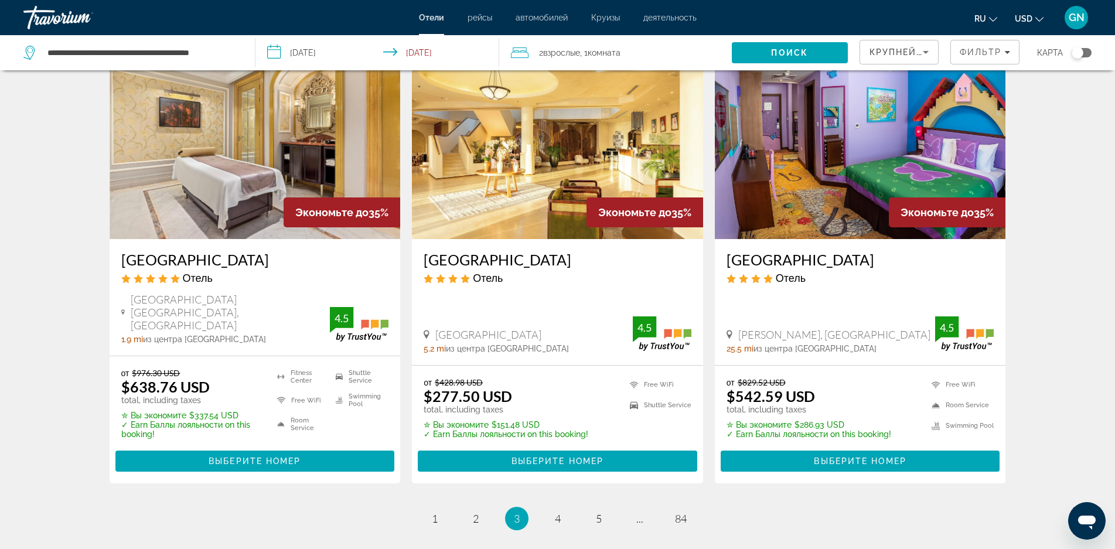
scroll to position [1523, 0]
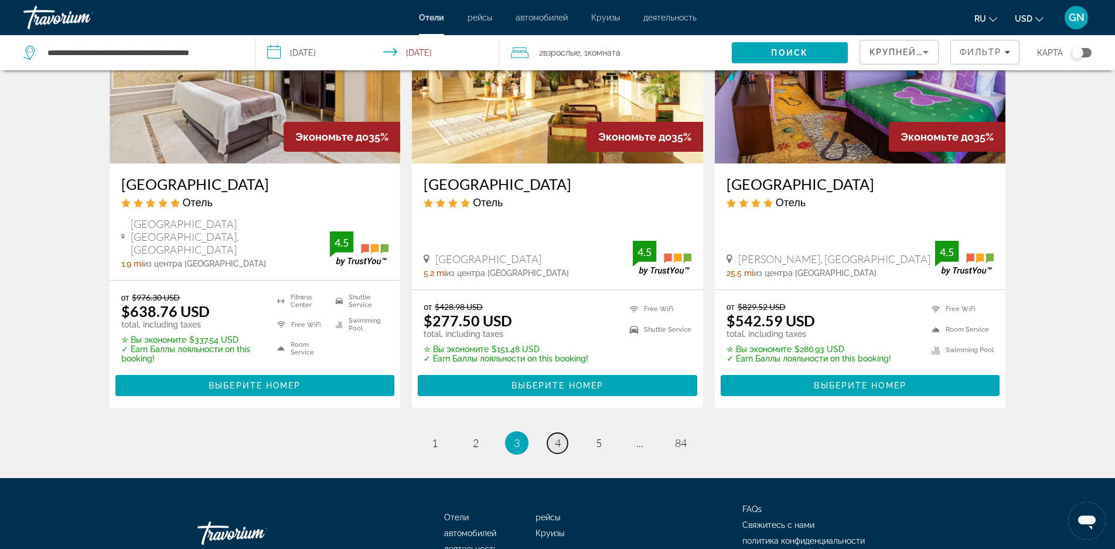
click at [555, 436] on span "4" at bounding box center [558, 442] width 6 height 13
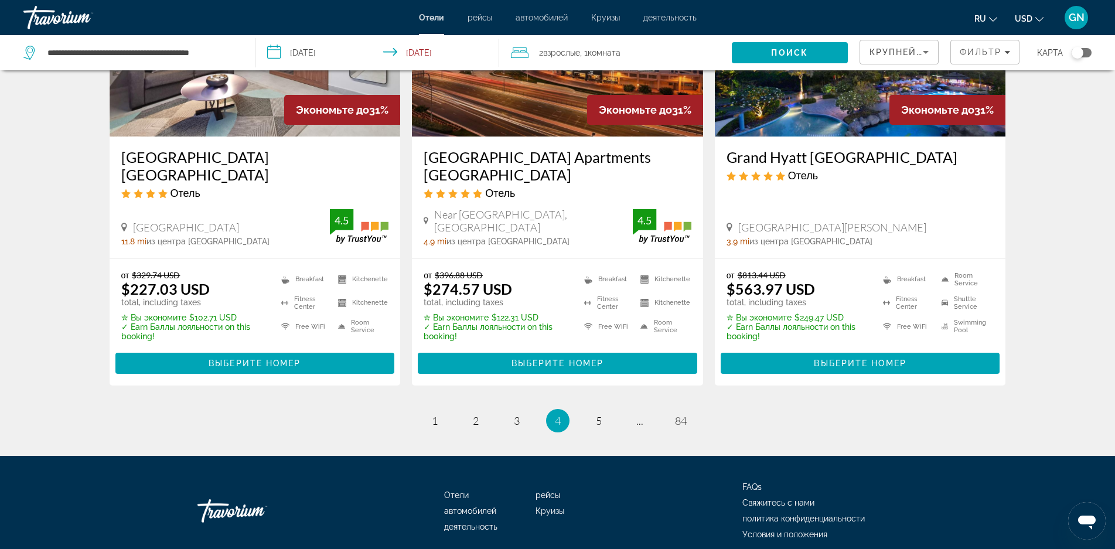
scroll to position [1523, 0]
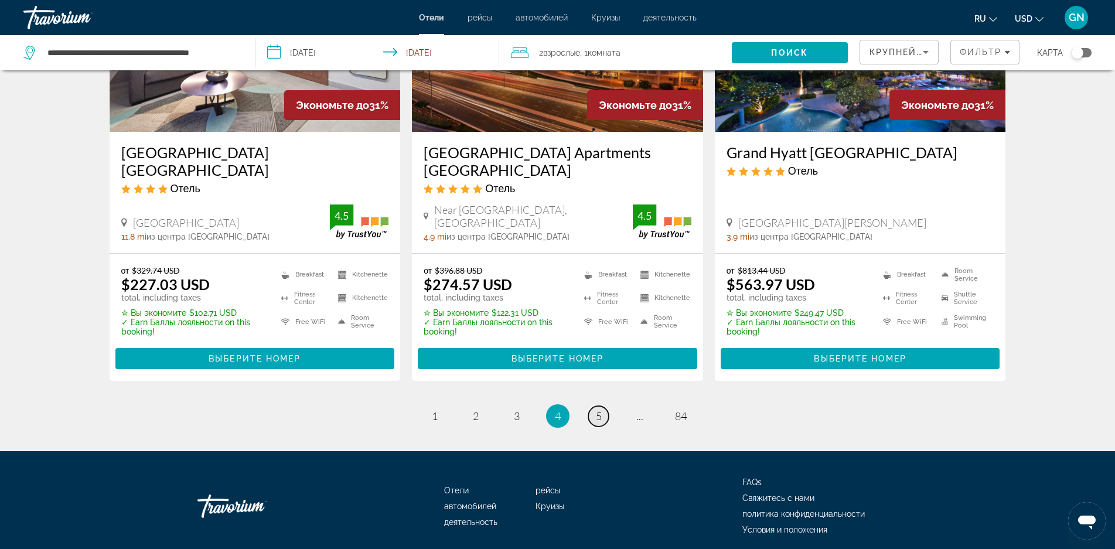
click at [597, 410] on span "5" at bounding box center [599, 416] width 6 height 13
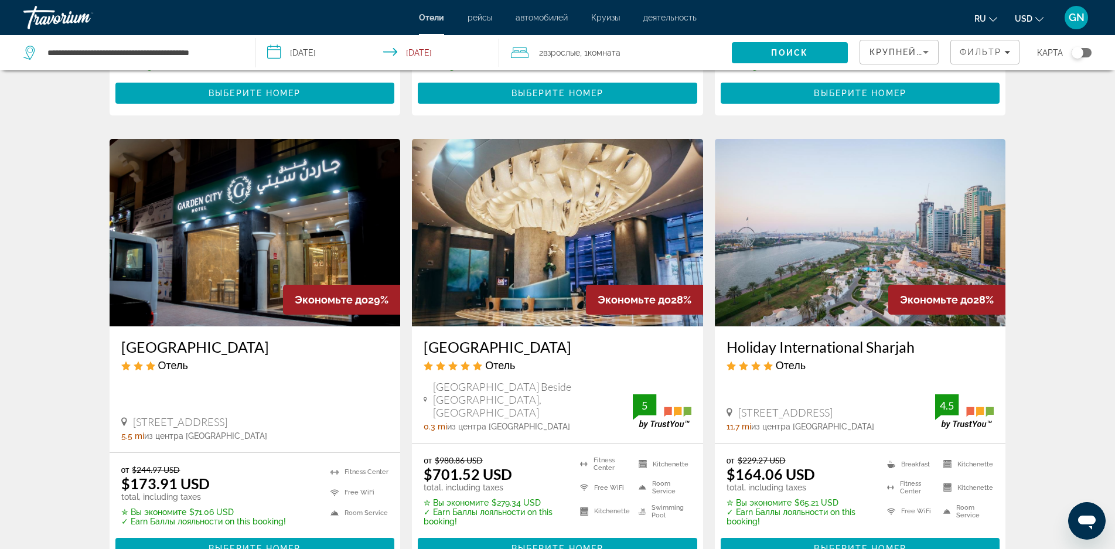
scroll to position [1523, 0]
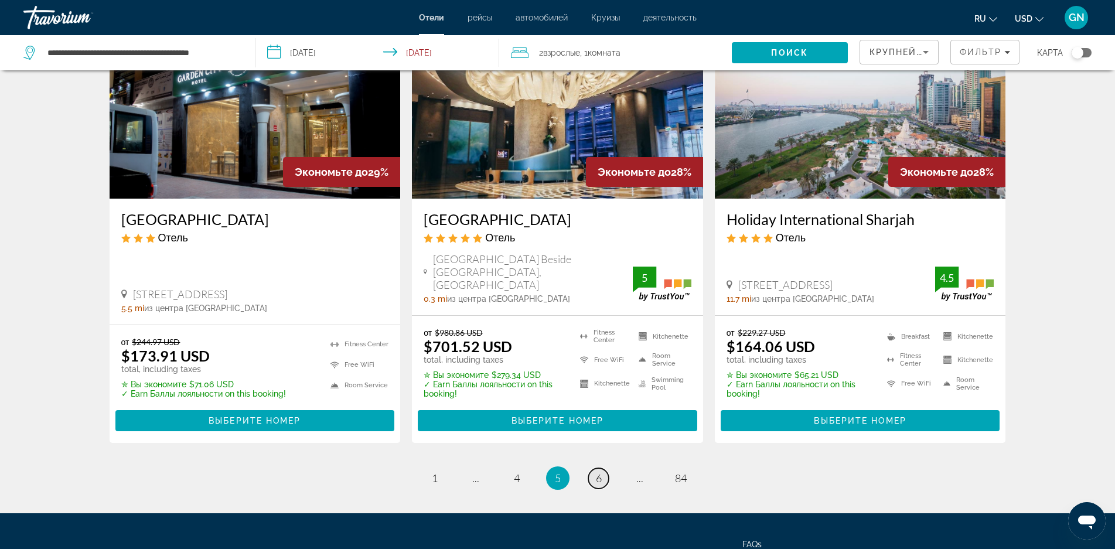
click at [596, 472] on span "6" at bounding box center [599, 478] width 6 height 13
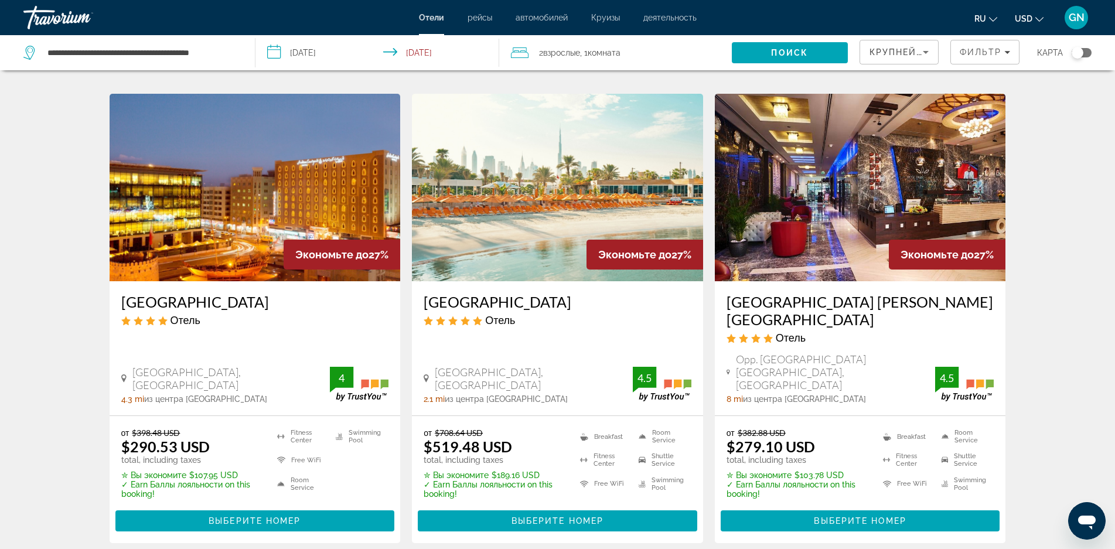
scroll to position [469, 0]
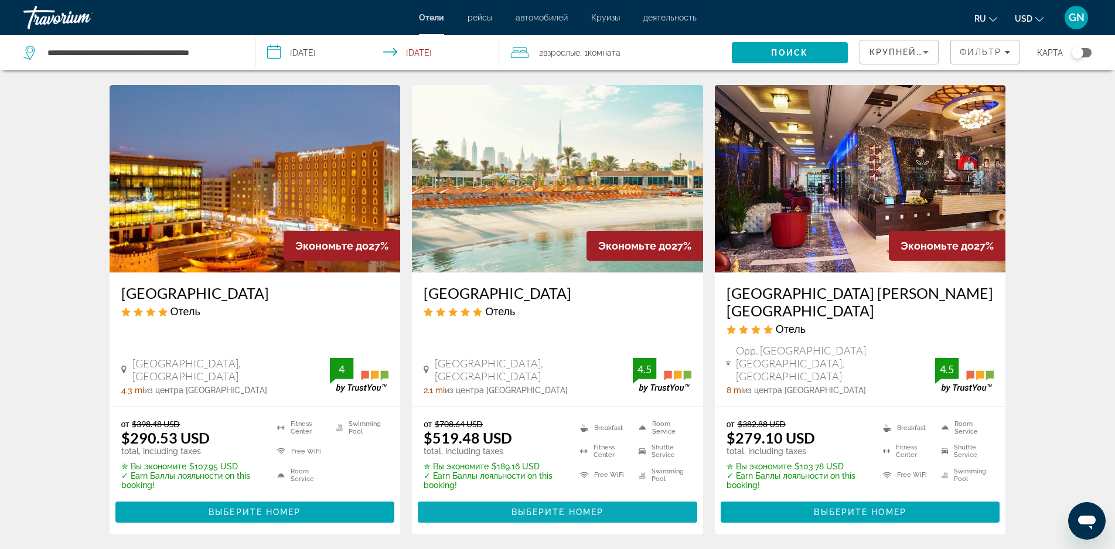
click at [541, 507] on span "Выберите номер" at bounding box center [557, 511] width 92 height 9
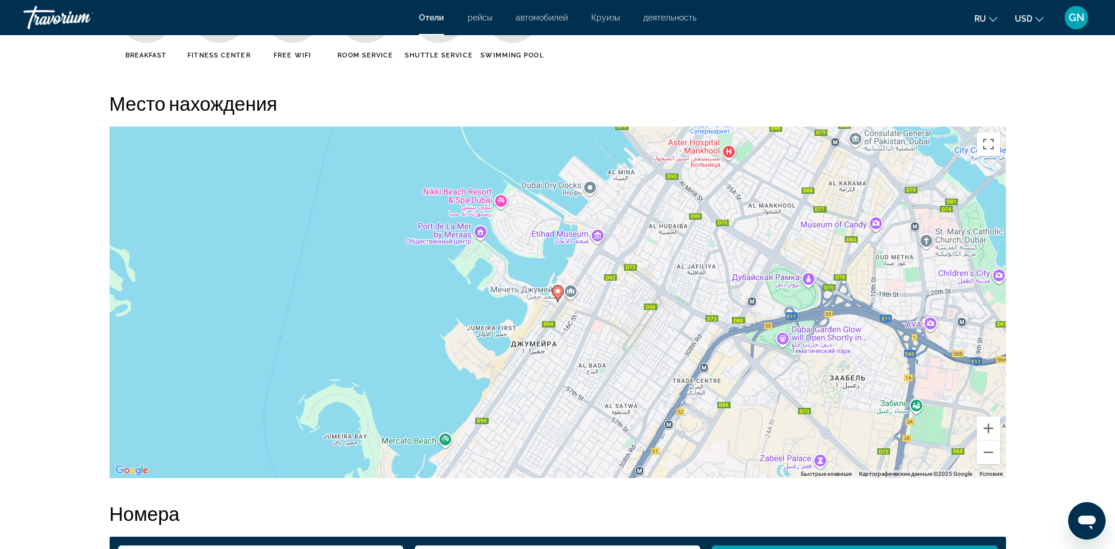
scroll to position [1113, 0]
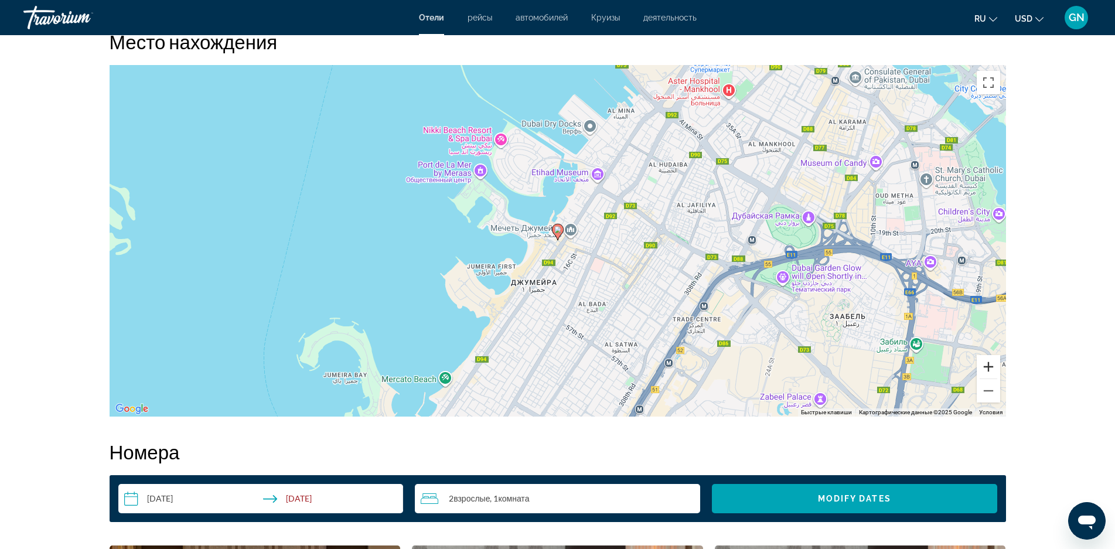
click at [985, 367] on button "Увеличить" at bounding box center [988, 366] width 23 height 23
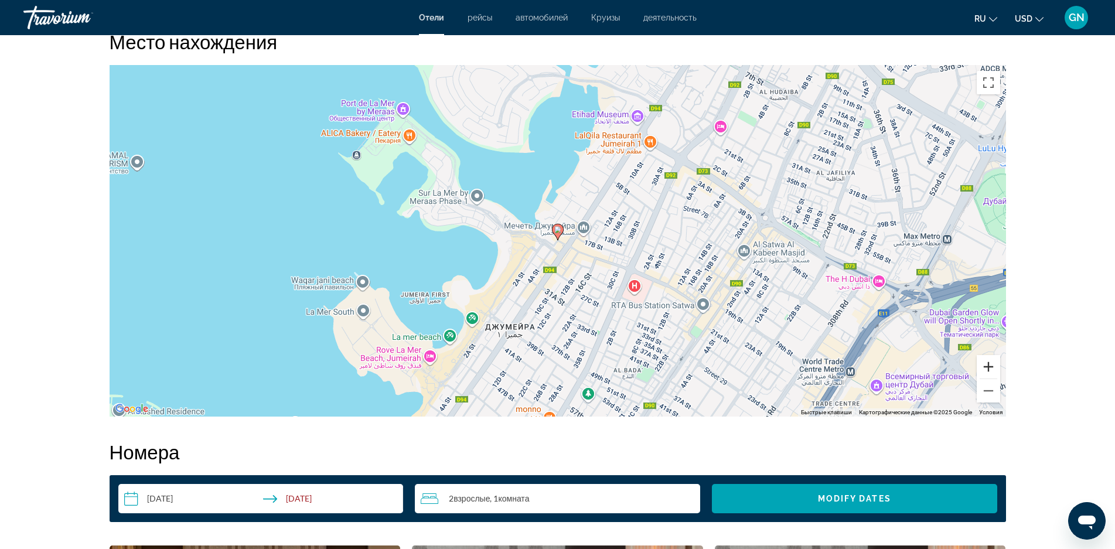
click at [985, 367] on button "Увеличить" at bounding box center [988, 366] width 23 height 23
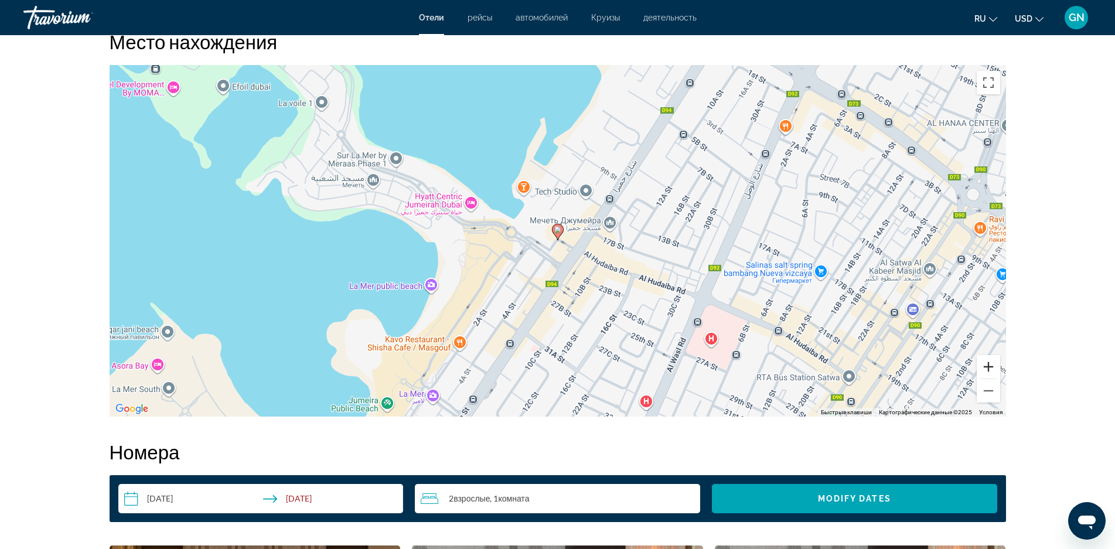
click at [985, 367] on button "Увеличить" at bounding box center [988, 366] width 23 height 23
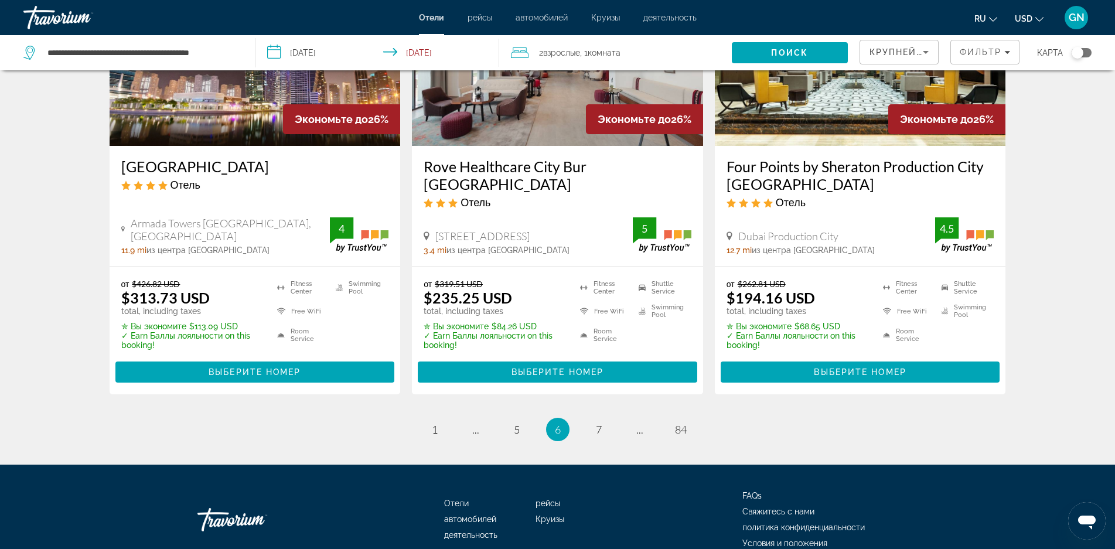
scroll to position [1564, 0]
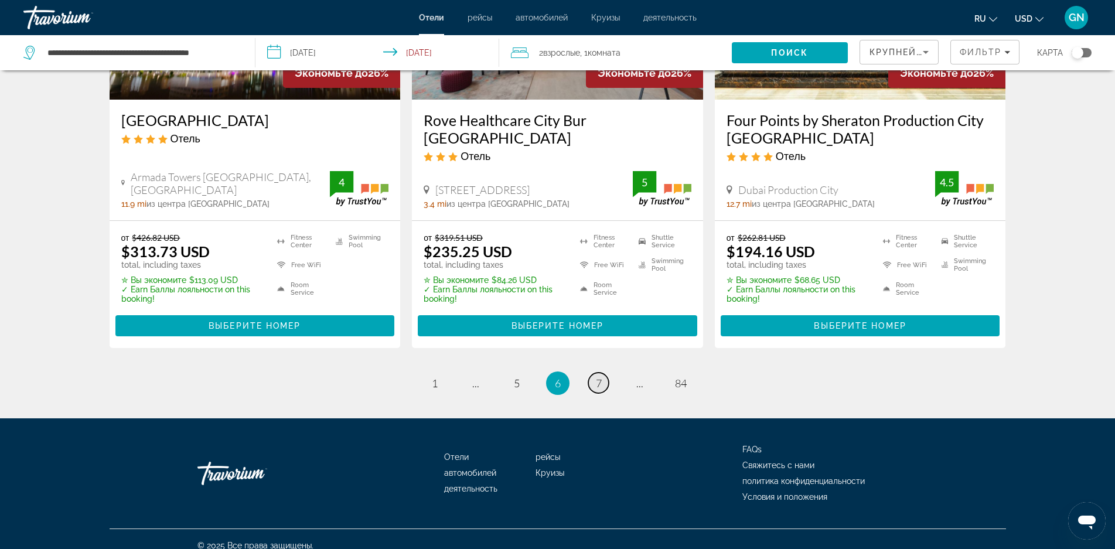
click at [598, 377] on span "7" at bounding box center [599, 383] width 6 height 13
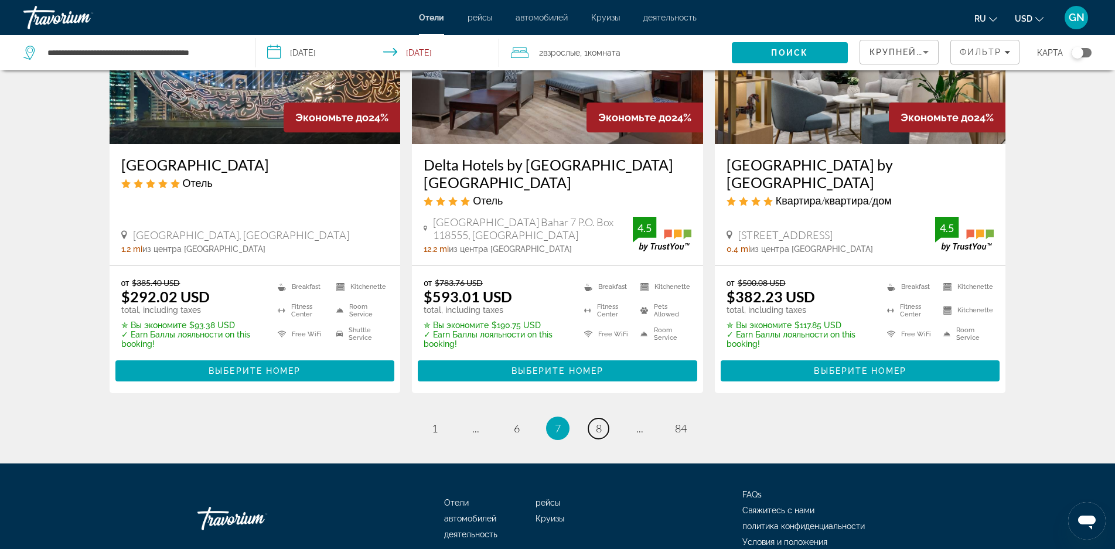
scroll to position [1465, 0]
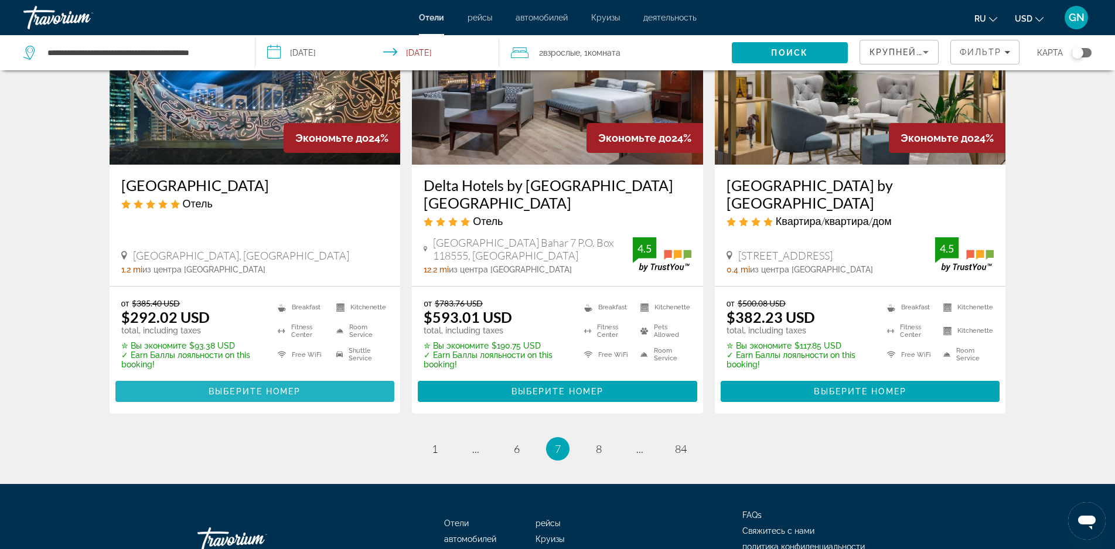
click at [240, 393] on span "Выберите номер" at bounding box center [255, 391] width 92 height 9
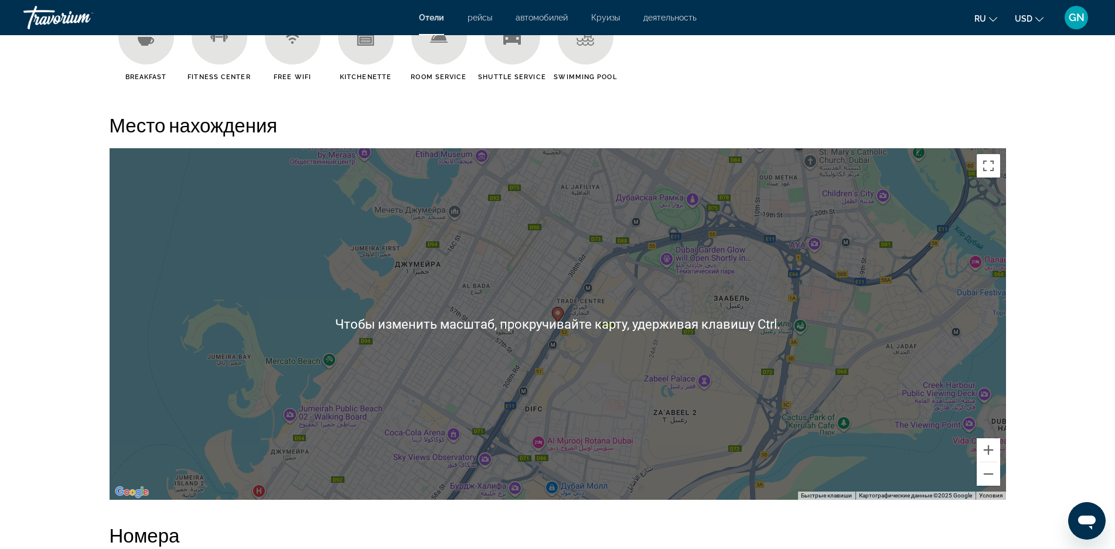
scroll to position [1055, 0]
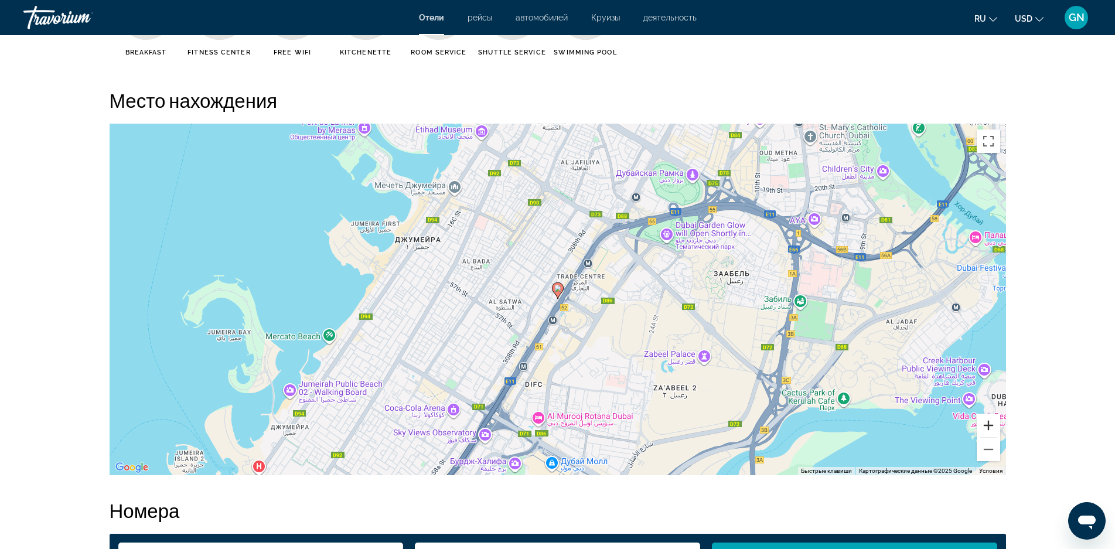
click at [990, 427] on button "Увеличить" at bounding box center [988, 425] width 23 height 23
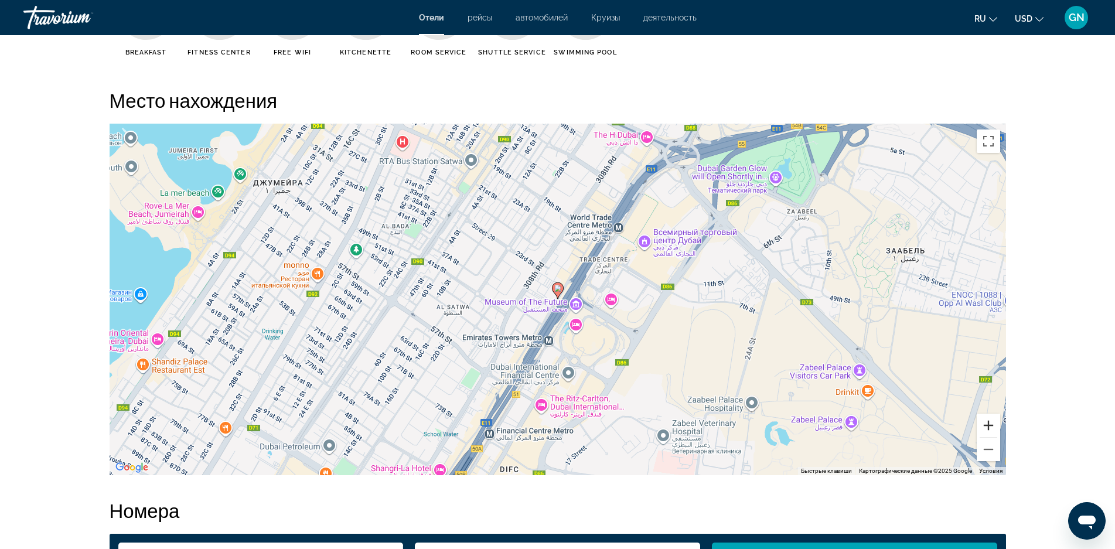
click at [990, 427] on button "Увеличить" at bounding box center [988, 425] width 23 height 23
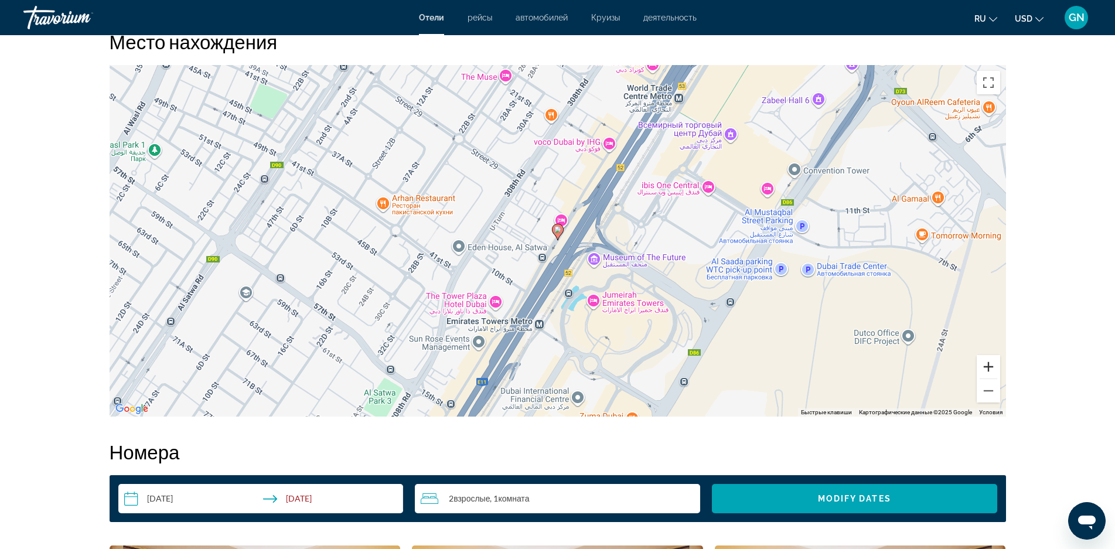
scroll to position [820, 0]
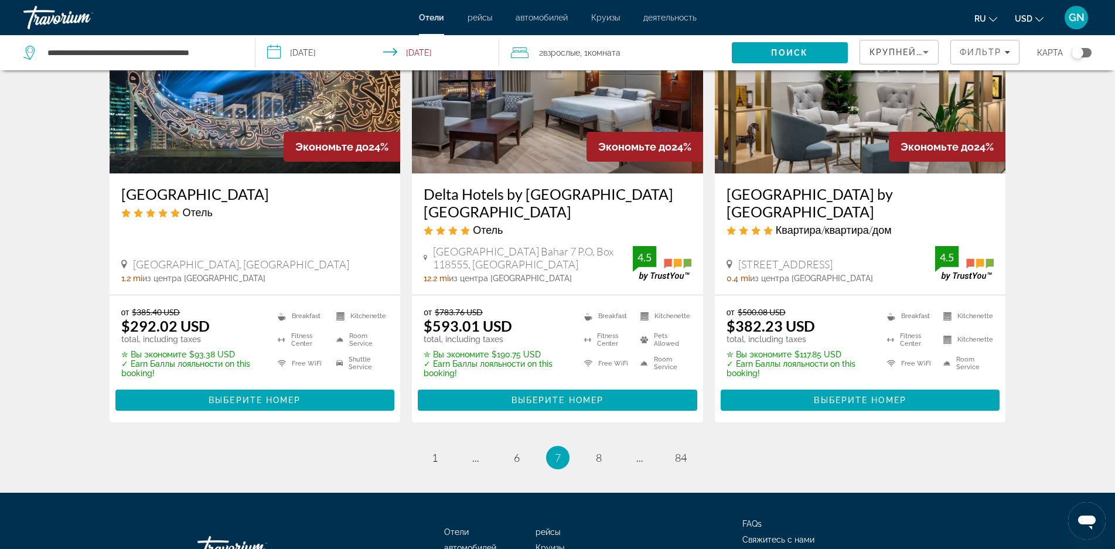
scroll to position [1543, 0]
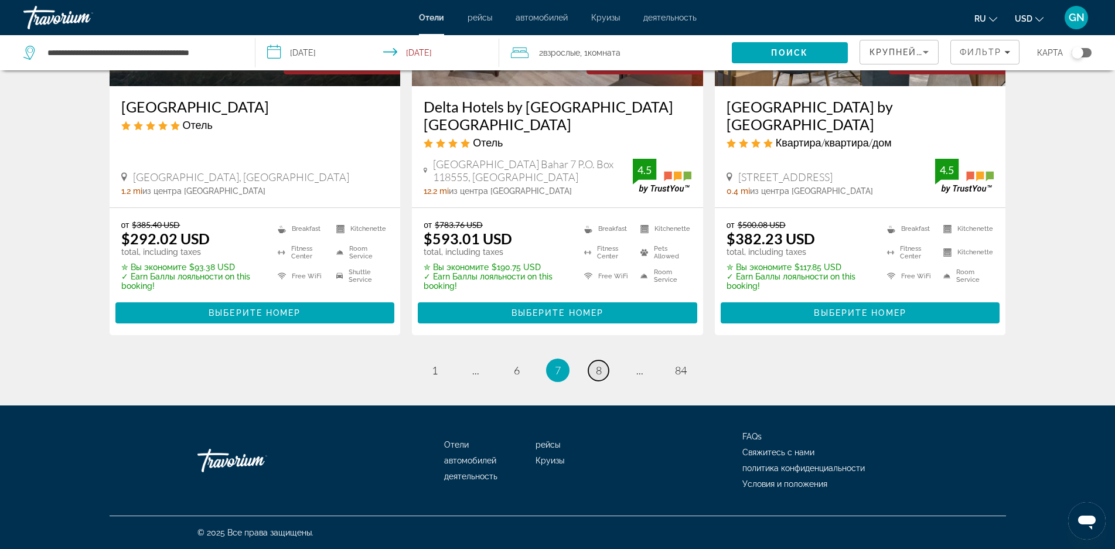
click at [598, 373] on span "8" at bounding box center [599, 370] width 6 height 13
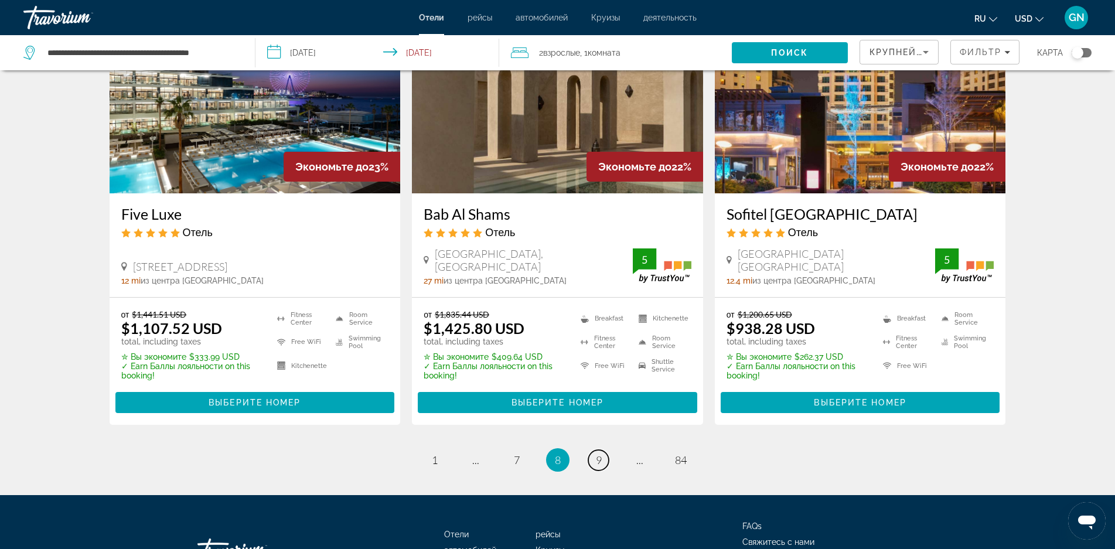
scroll to position [1538, 0]
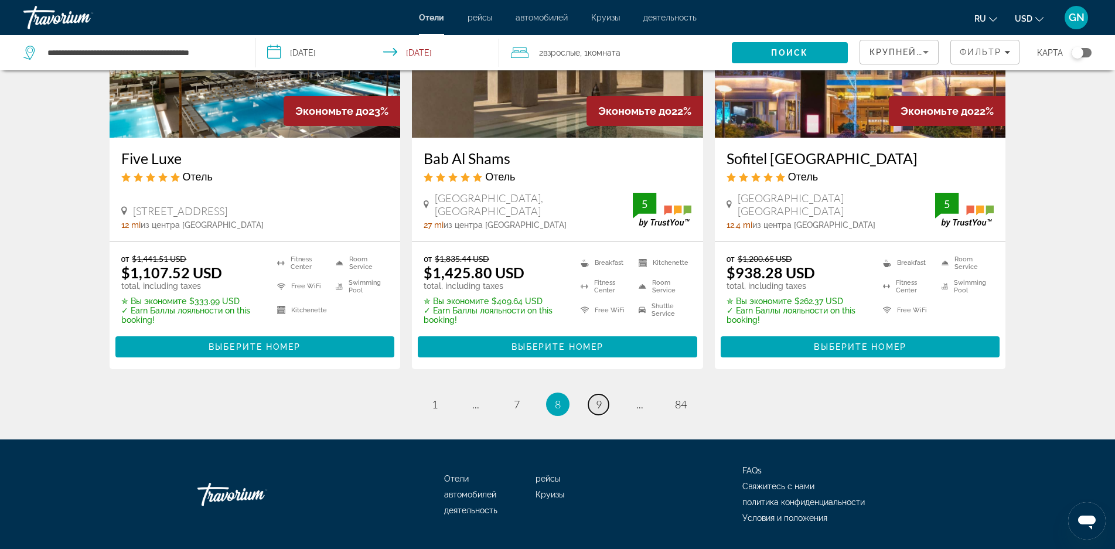
click at [598, 398] on span "9" at bounding box center [599, 404] width 6 height 13
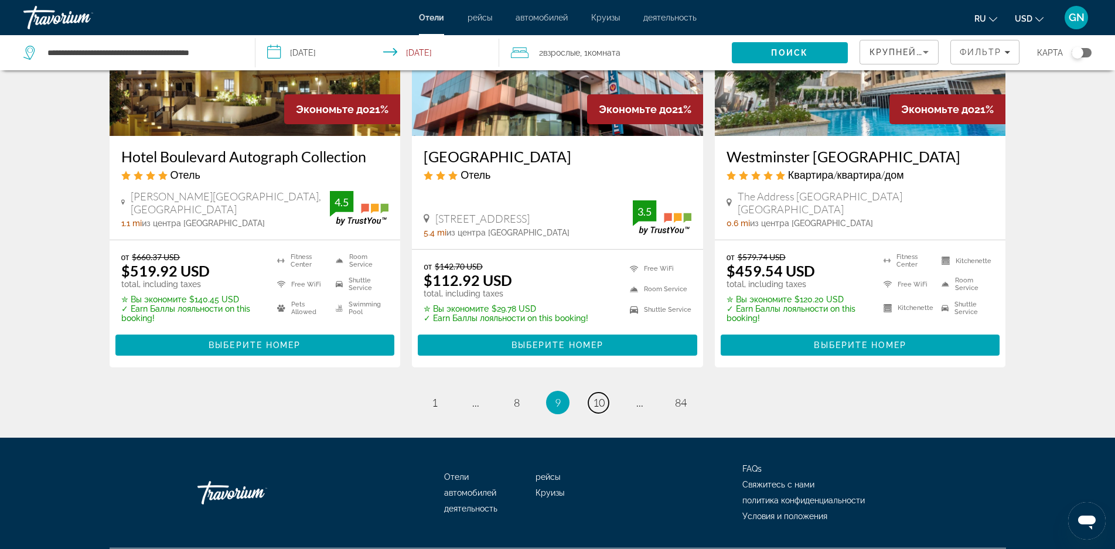
scroll to position [1523, 0]
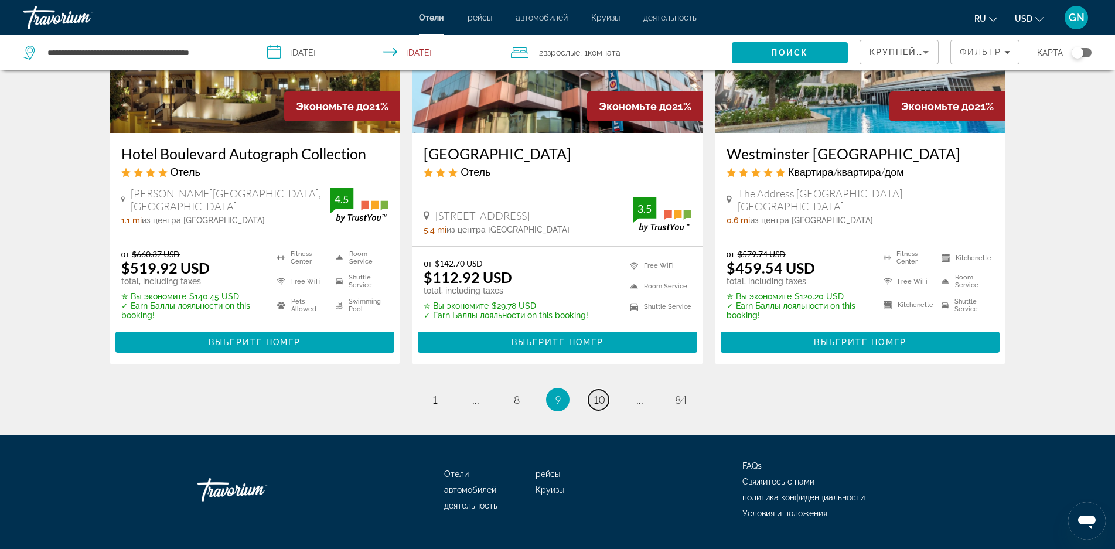
click at [600, 393] on span "10" at bounding box center [599, 399] width 12 height 13
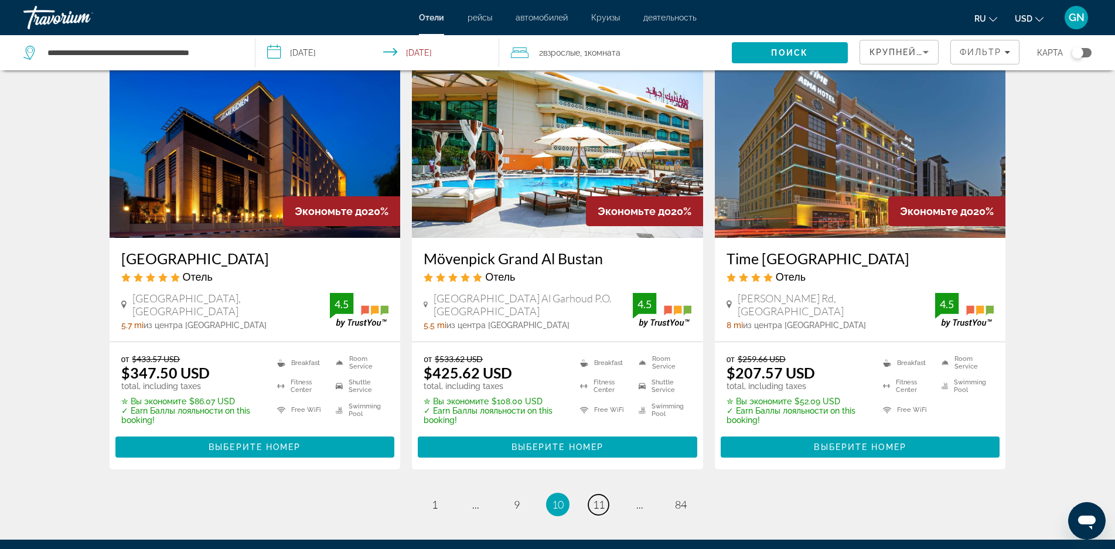
scroll to position [1555, 0]
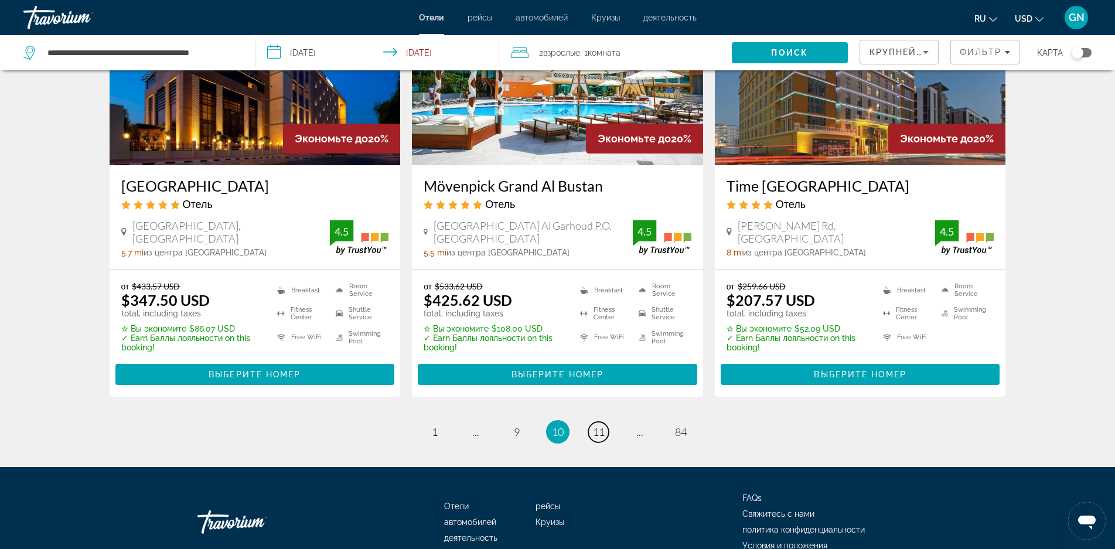
click at [599, 425] on span "11" at bounding box center [599, 431] width 12 height 13
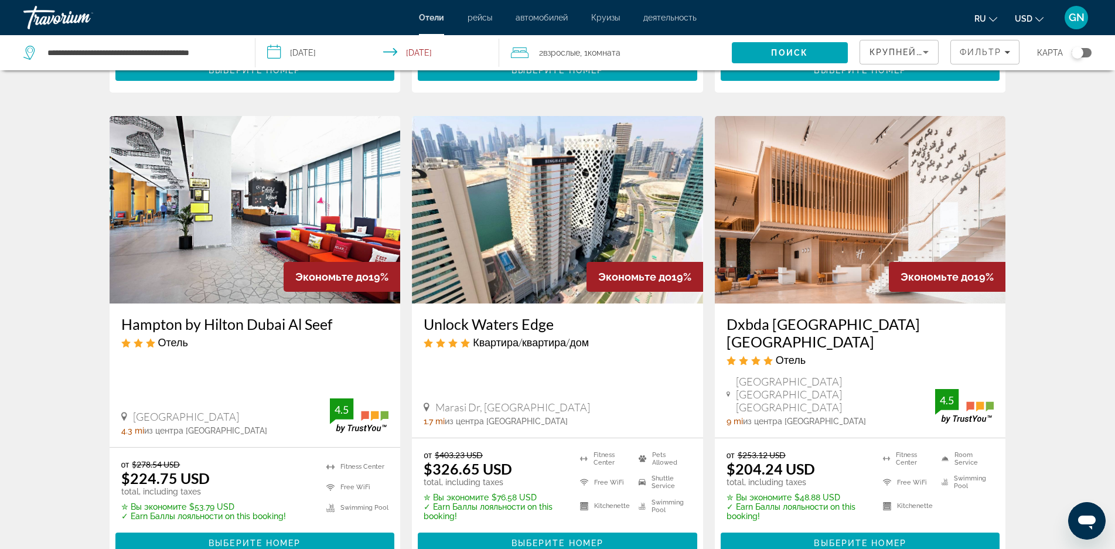
scroll to position [1406, 0]
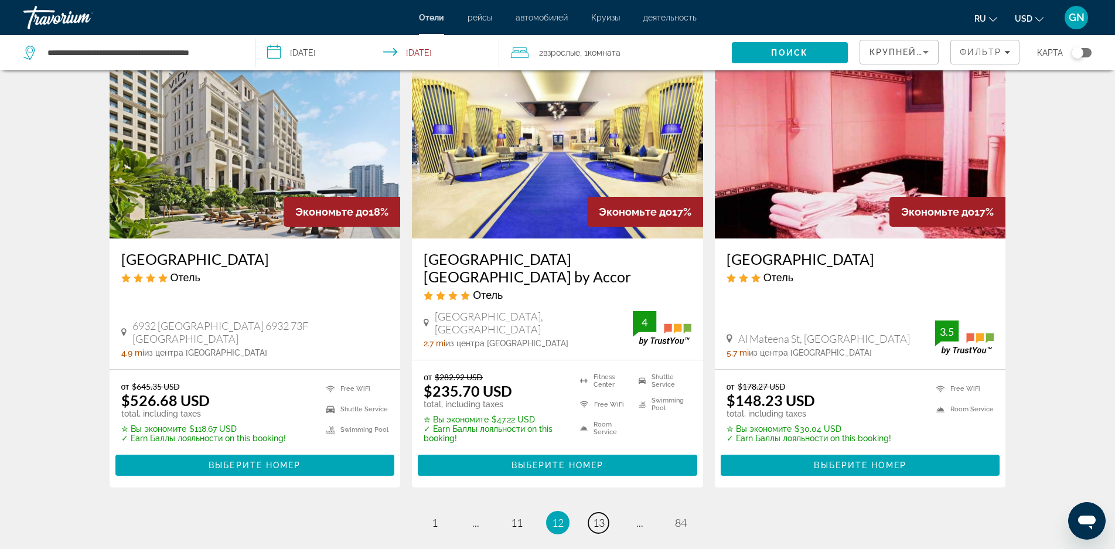
scroll to position [1523, 0]
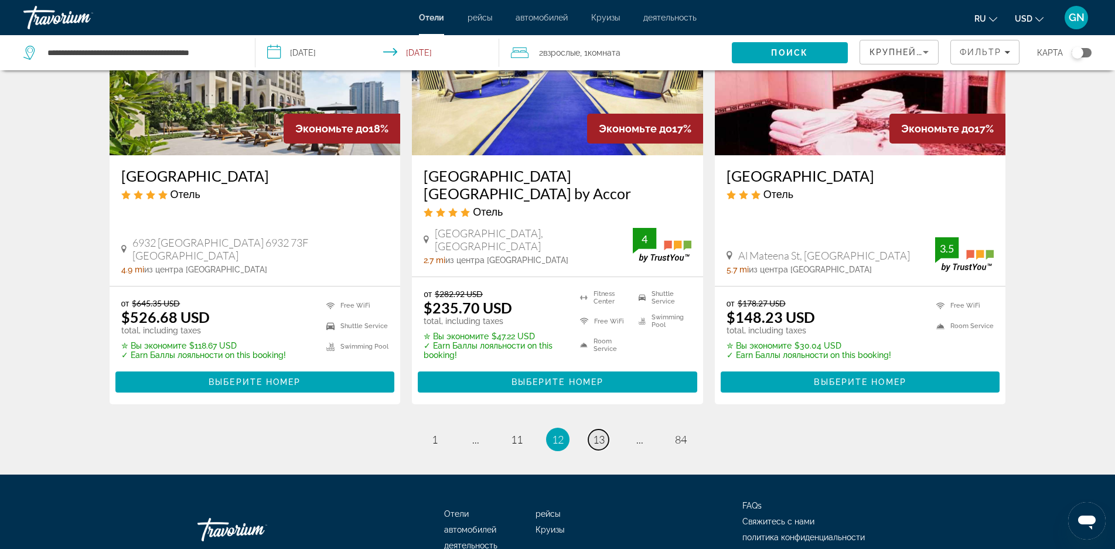
click at [595, 433] on span "13" at bounding box center [599, 439] width 12 height 13
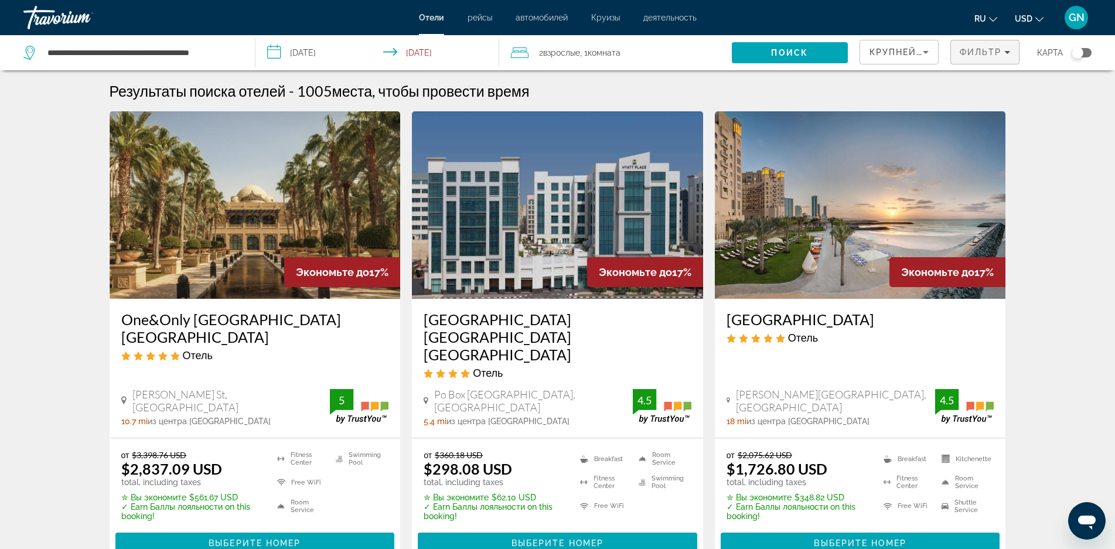
click at [991, 50] on span "Фильтр" at bounding box center [981, 51] width 42 height 9
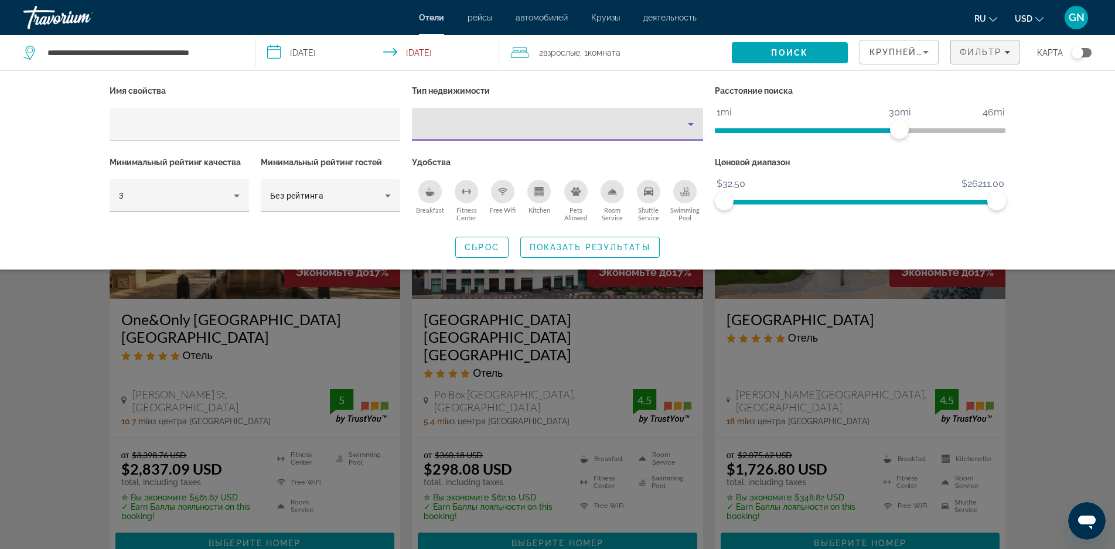
click at [686, 127] on icon "Property type" at bounding box center [691, 124] width 14 height 14
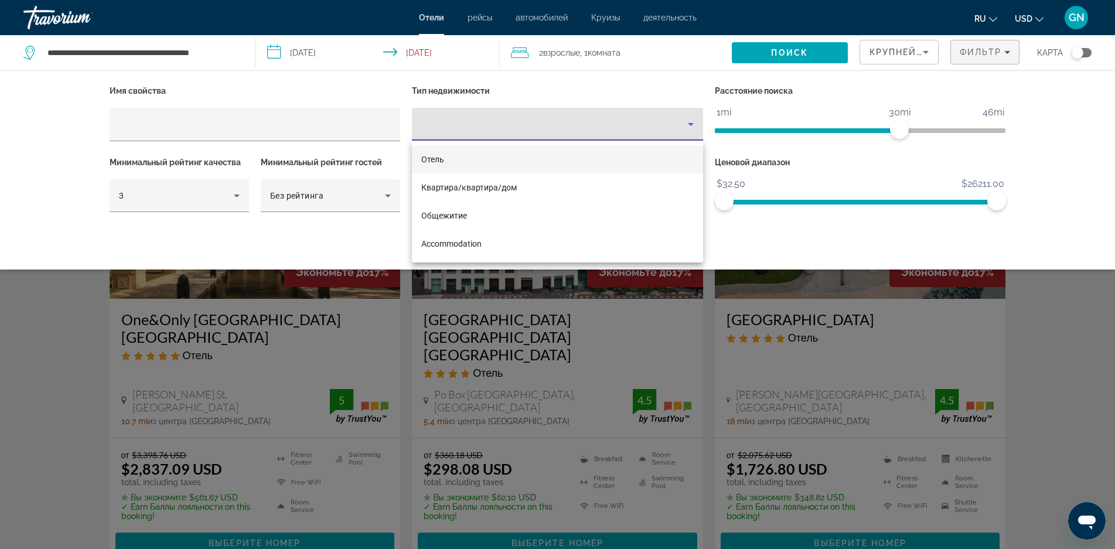
click at [656, 148] on mat-option "Отель" at bounding box center [557, 159] width 291 height 28
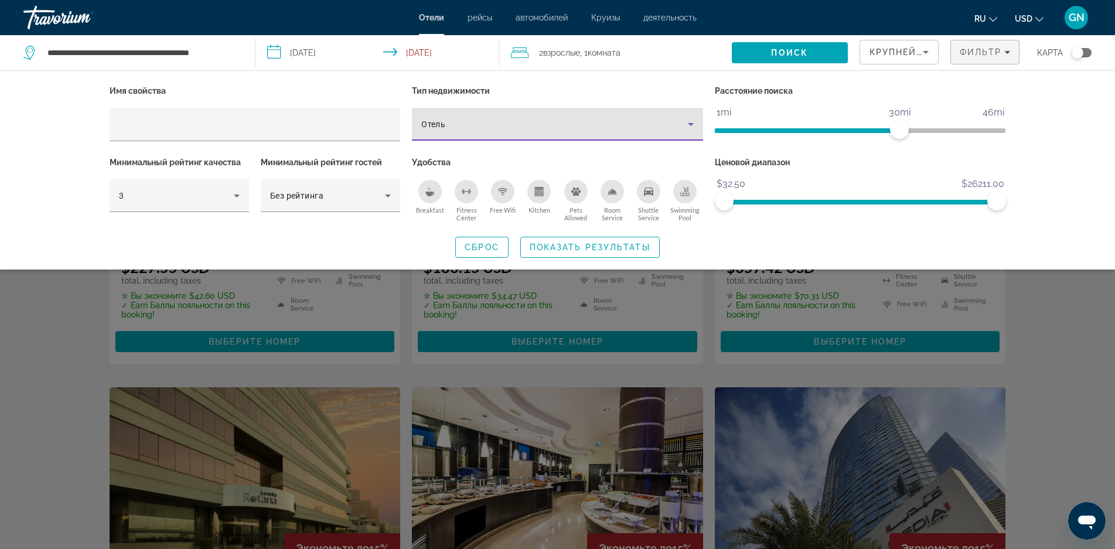
scroll to position [59, 0]
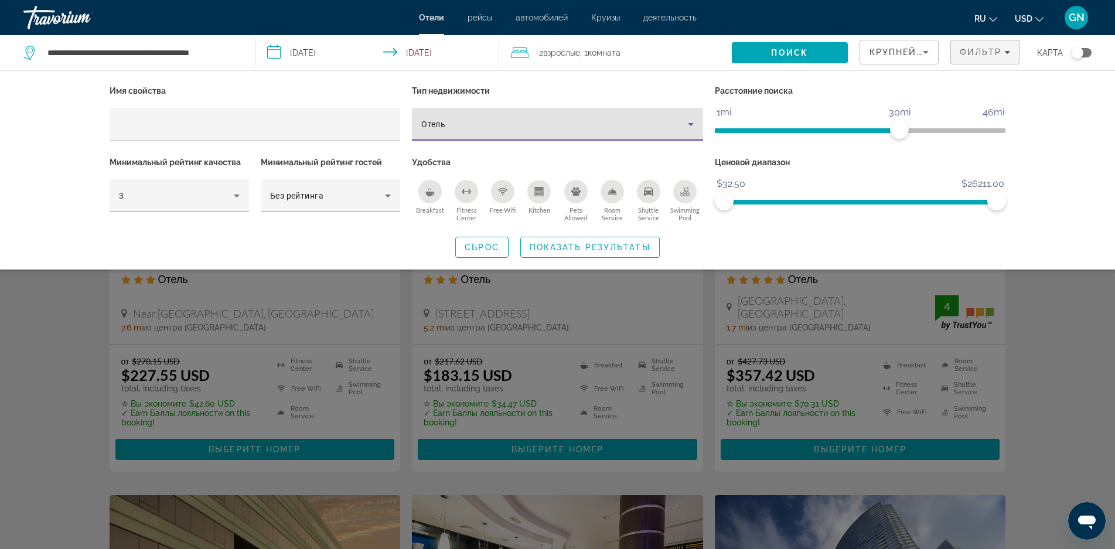
click at [691, 125] on icon "Property type" at bounding box center [691, 124] width 6 height 3
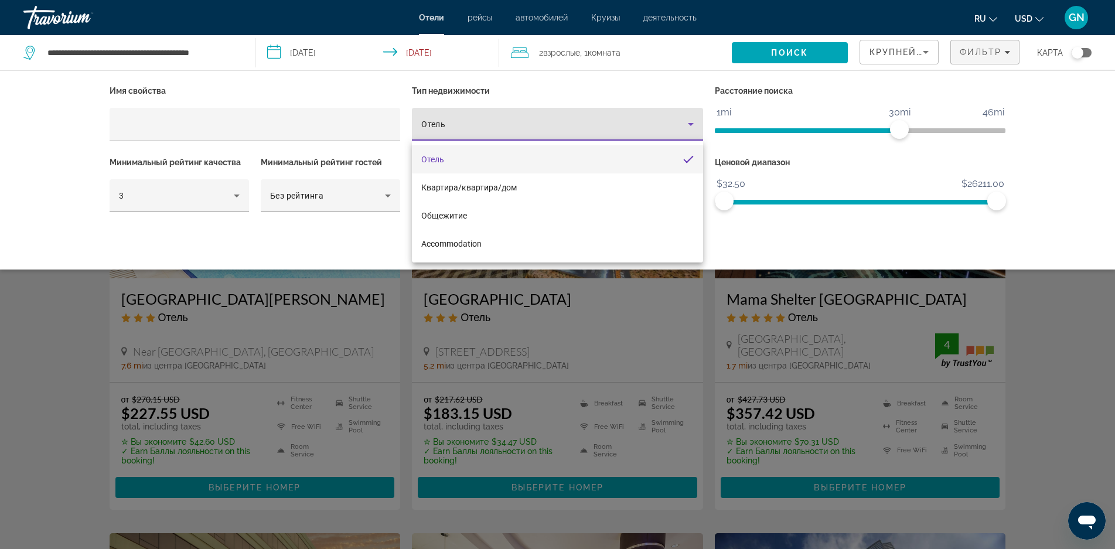
scroll to position [0, 0]
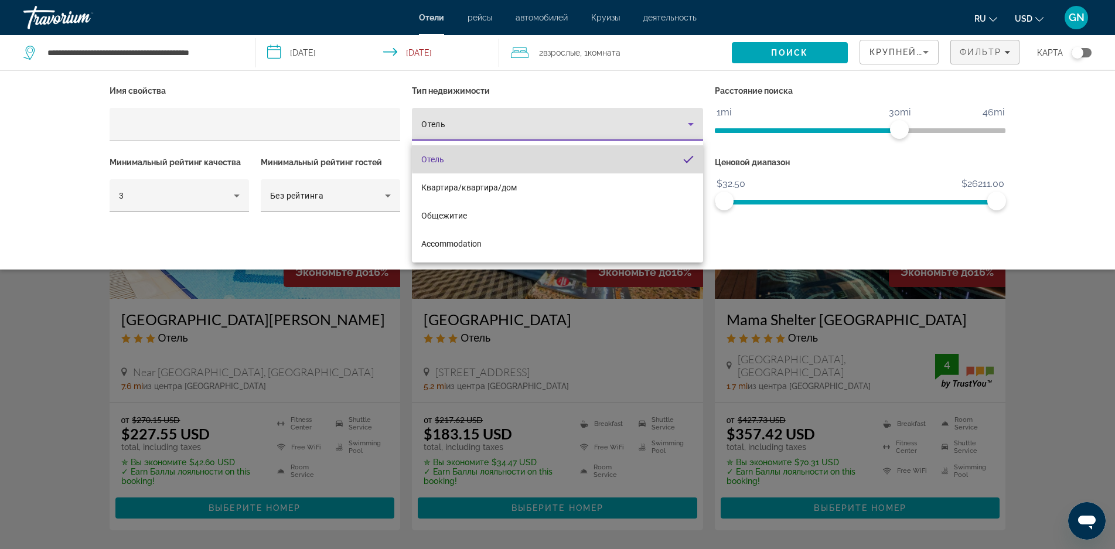
click at [668, 152] on mat-option "Отель" at bounding box center [557, 159] width 291 height 28
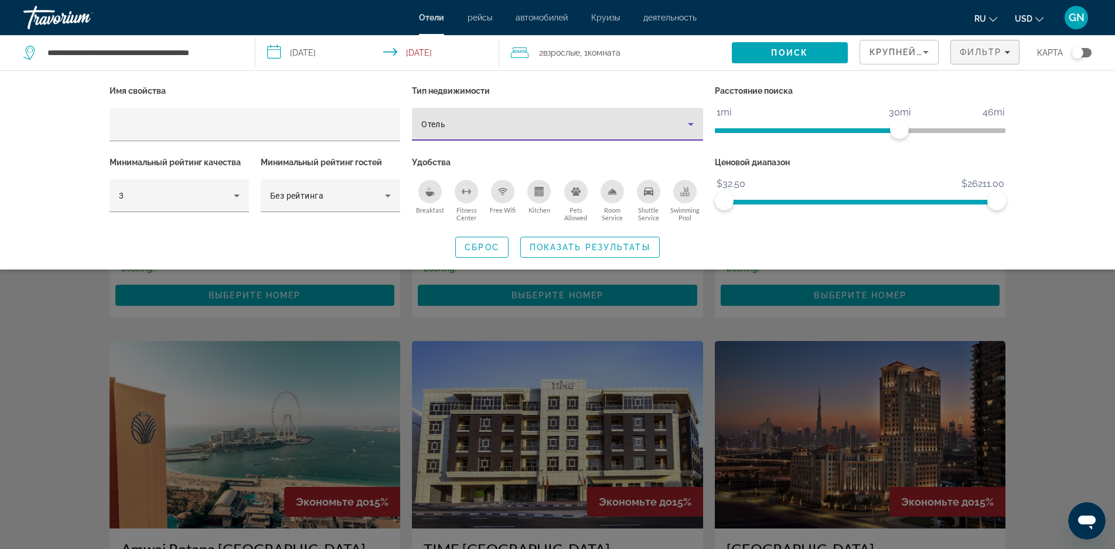
scroll to position [820, 0]
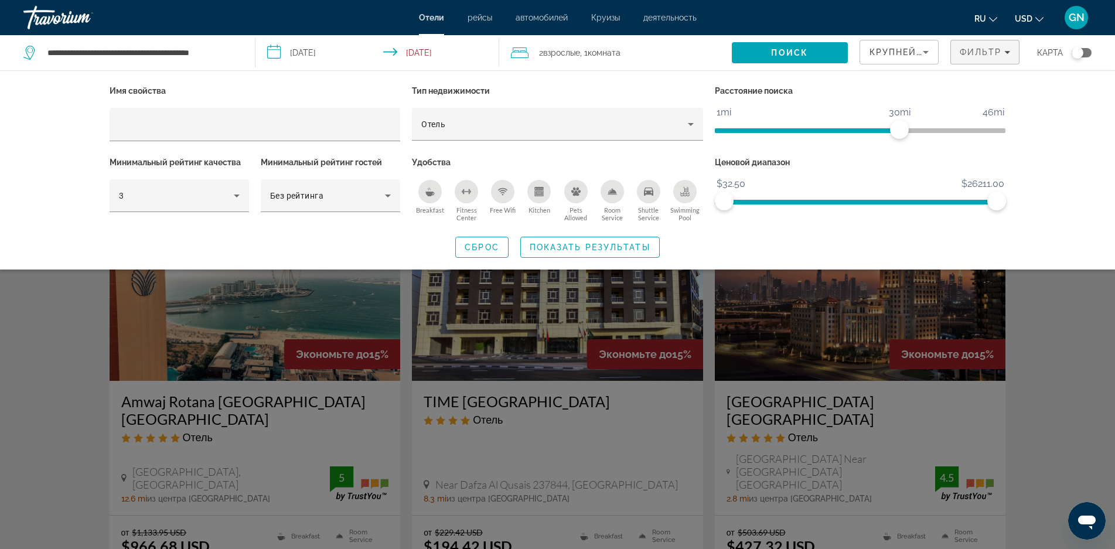
click at [662, 421] on div "Search widget" at bounding box center [557, 362] width 1115 height 373
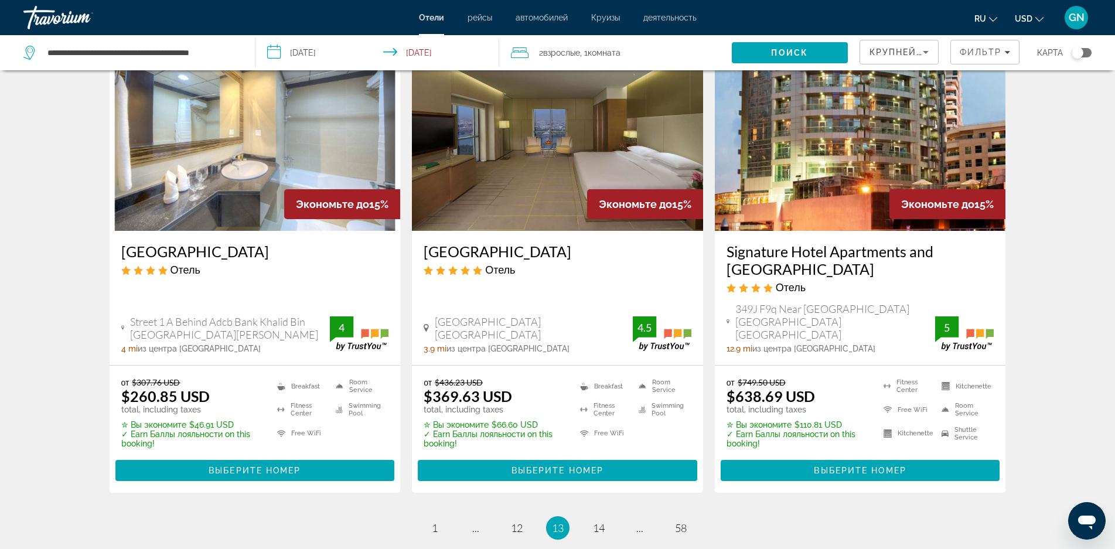
scroll to position [1551, 0]
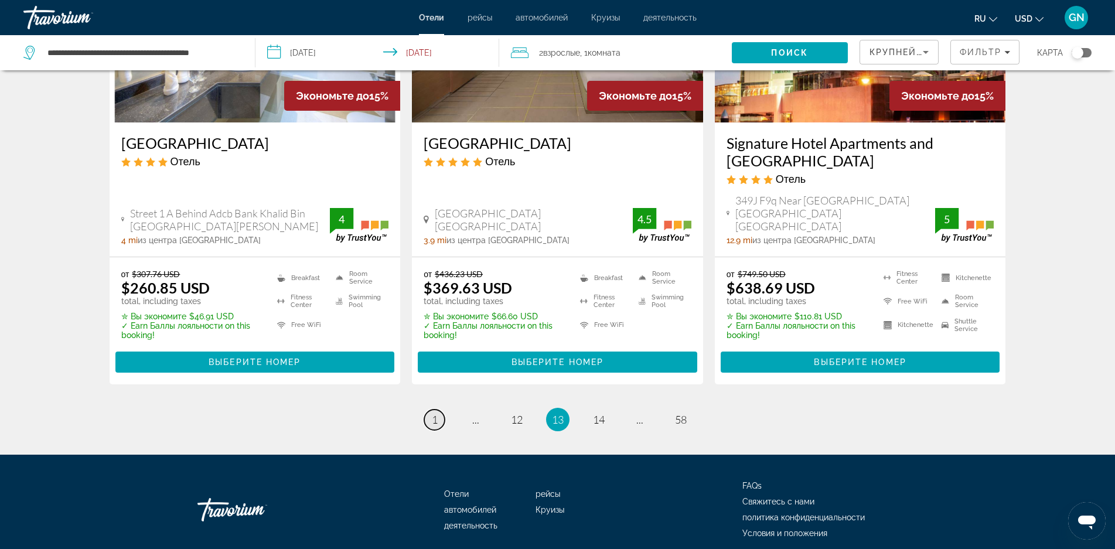
click at [432, 413] on span "1" at bounding box center [435, 419] width 6 height 13
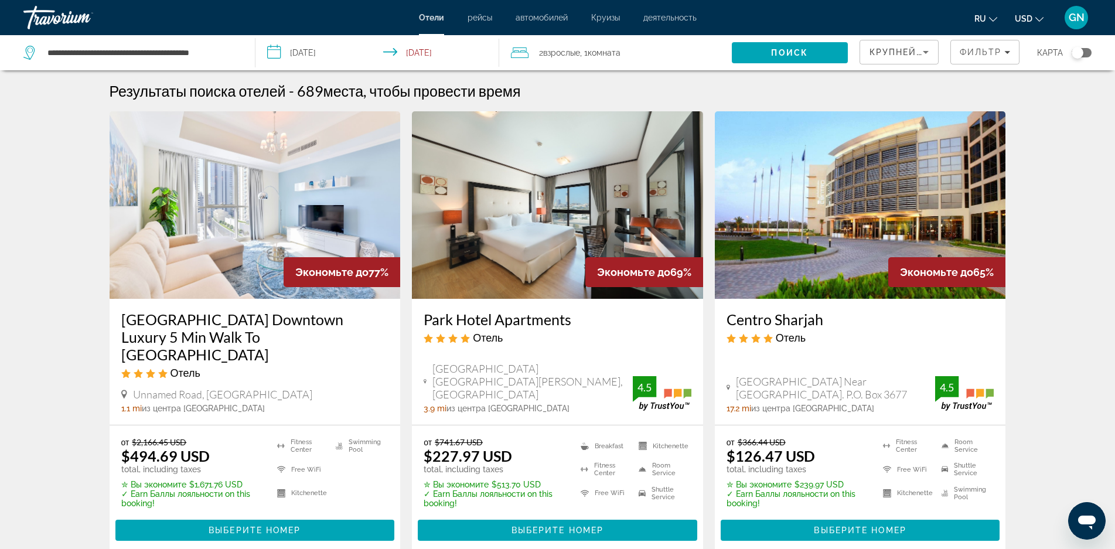
click at [207, 330] on h3 "[GEOGRAPHIC_DATA] Downtown Luxury 5 Min Walk To [GEOGRAPHIC_DATA]" at bounding box center [255, 337] width 268 height 53
